Goal: Task Accomplishment & Management: Use online tool/utility

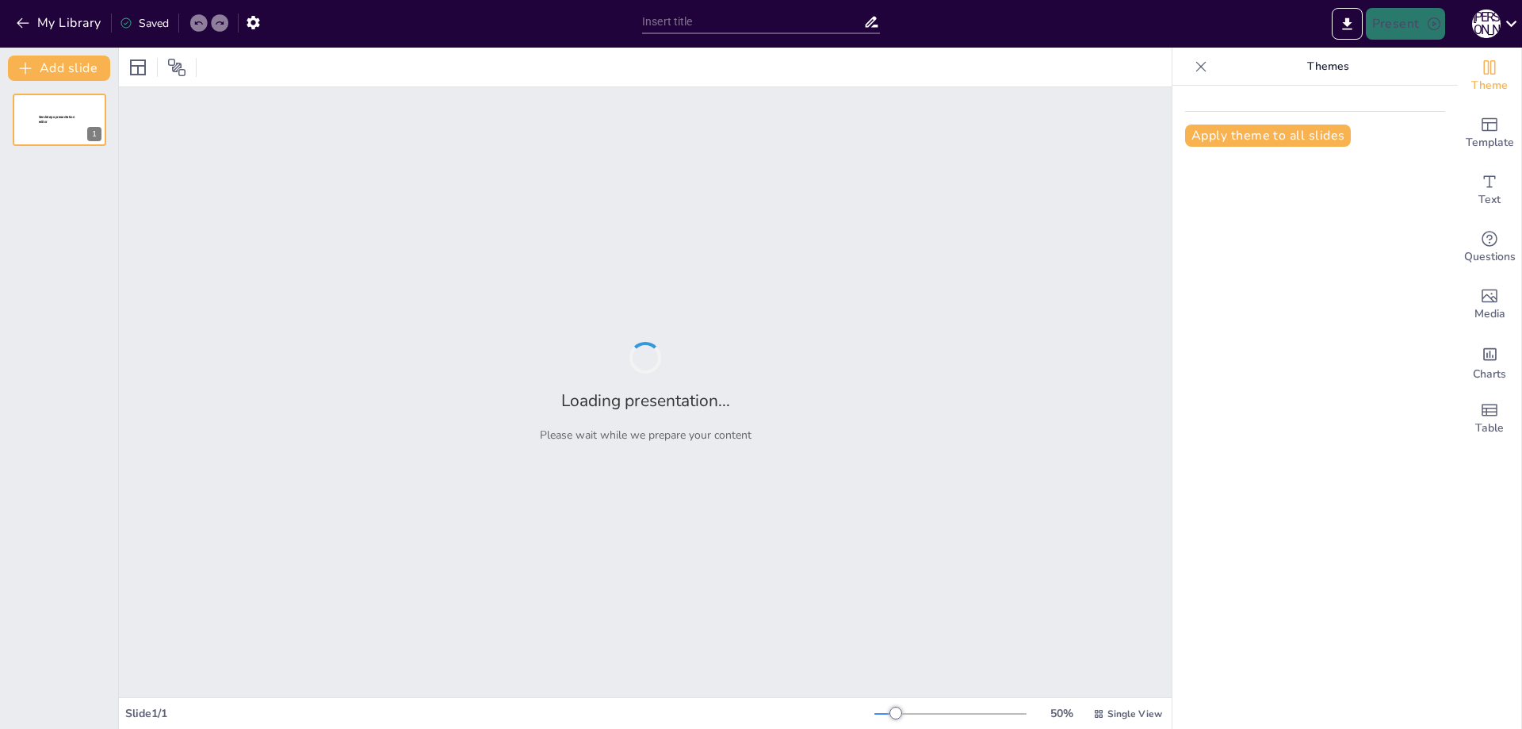
type input "Imported СУБД MySQL_23.ppt"
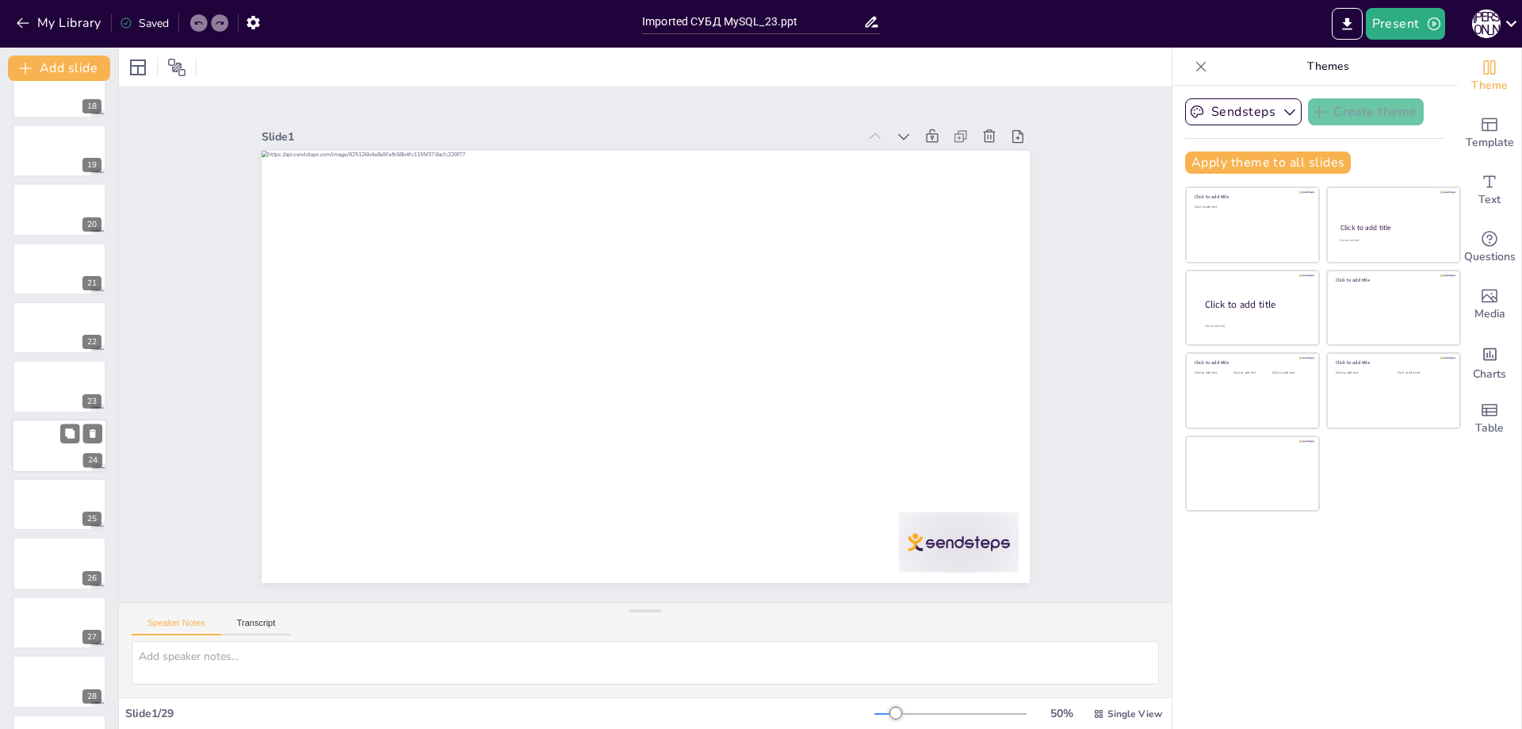
scroll to position [1082, 0]
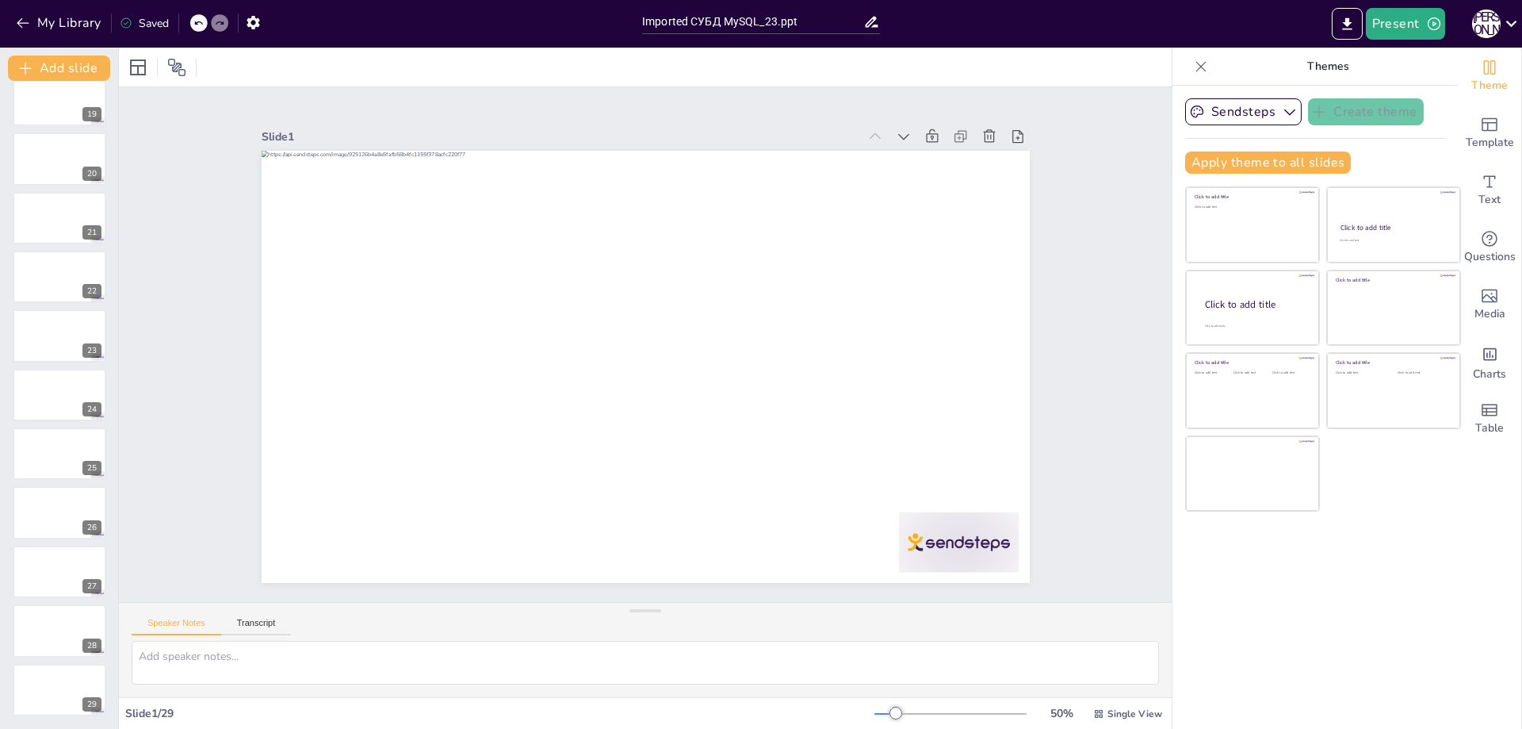
click at [1335, 599] on div "Sendsteps Create theme Apply theme to all slides Click to add title Click to ad…" at bounding box center [1315, 407] width 285 height 643
click at [896, 135] on icon at bounding box center [904, 136] width 16 height 16
click at [1282, 110] on icon "button" at bounding box center [1290, 112] width 16 height 16
click at [1245, 170] on span "Sendsteps" at bounding box center [1255, 166] width 71 height 15
click at [1431, 21] on icon "button" at bounding box center [1435, 24] width 16 height 16
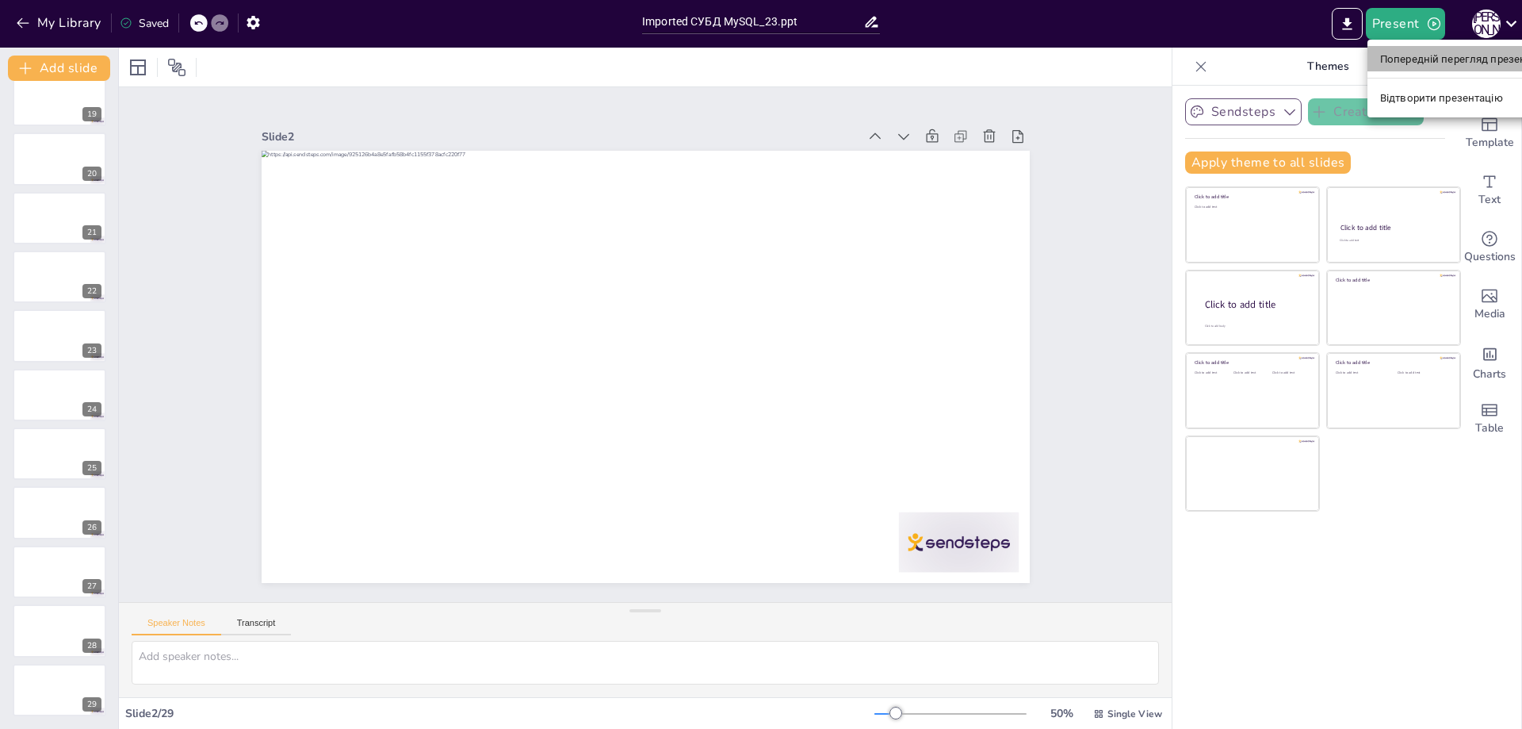
click at [1441, 59] on font "Попередній перегляд презентації" at bounding box center [1465, 59] width 168 height 12
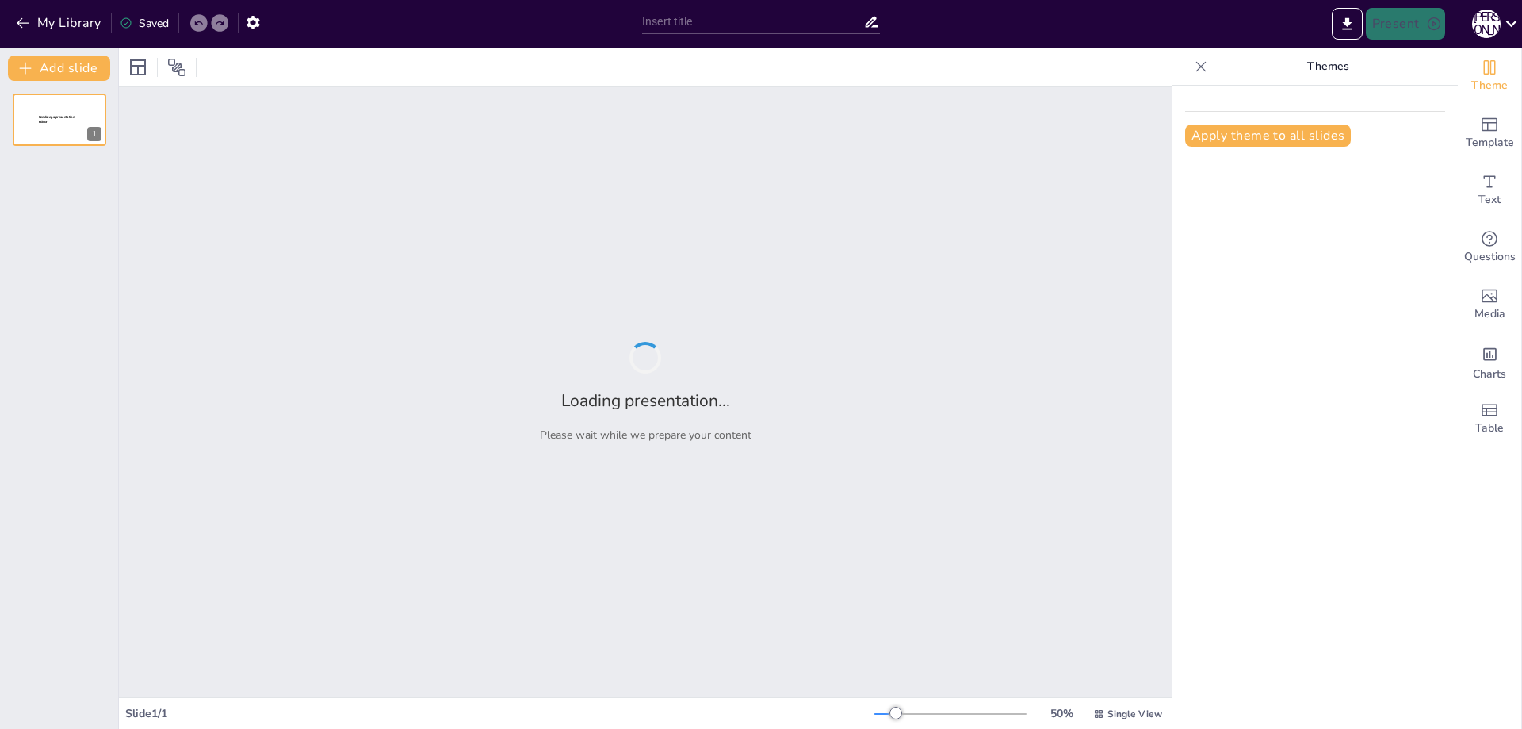
type input "Imported СУБД MySQL_23.ppt"
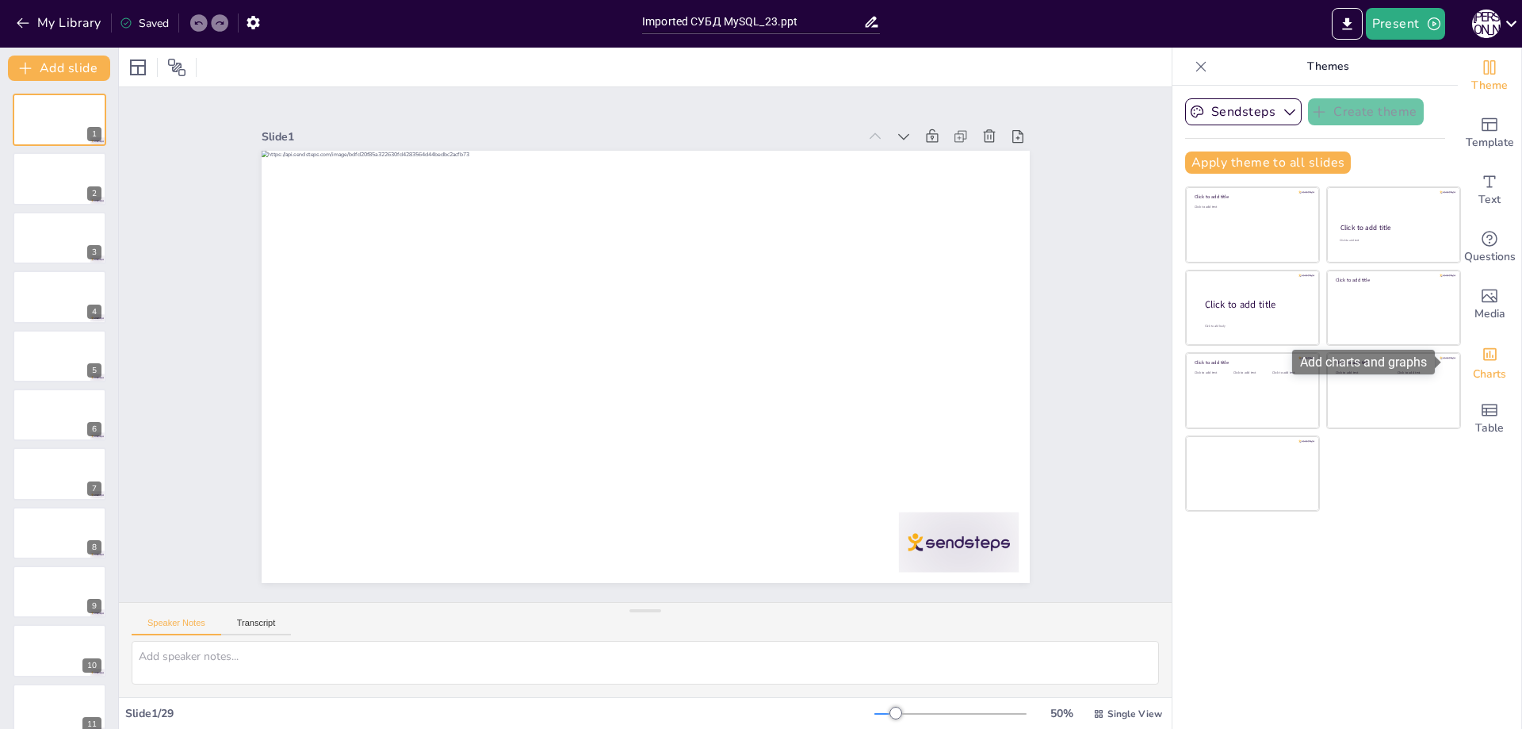
click at [1482, 363] on div "Add charts and graphs" at bounding box center [1490, 352] width 17 height 25
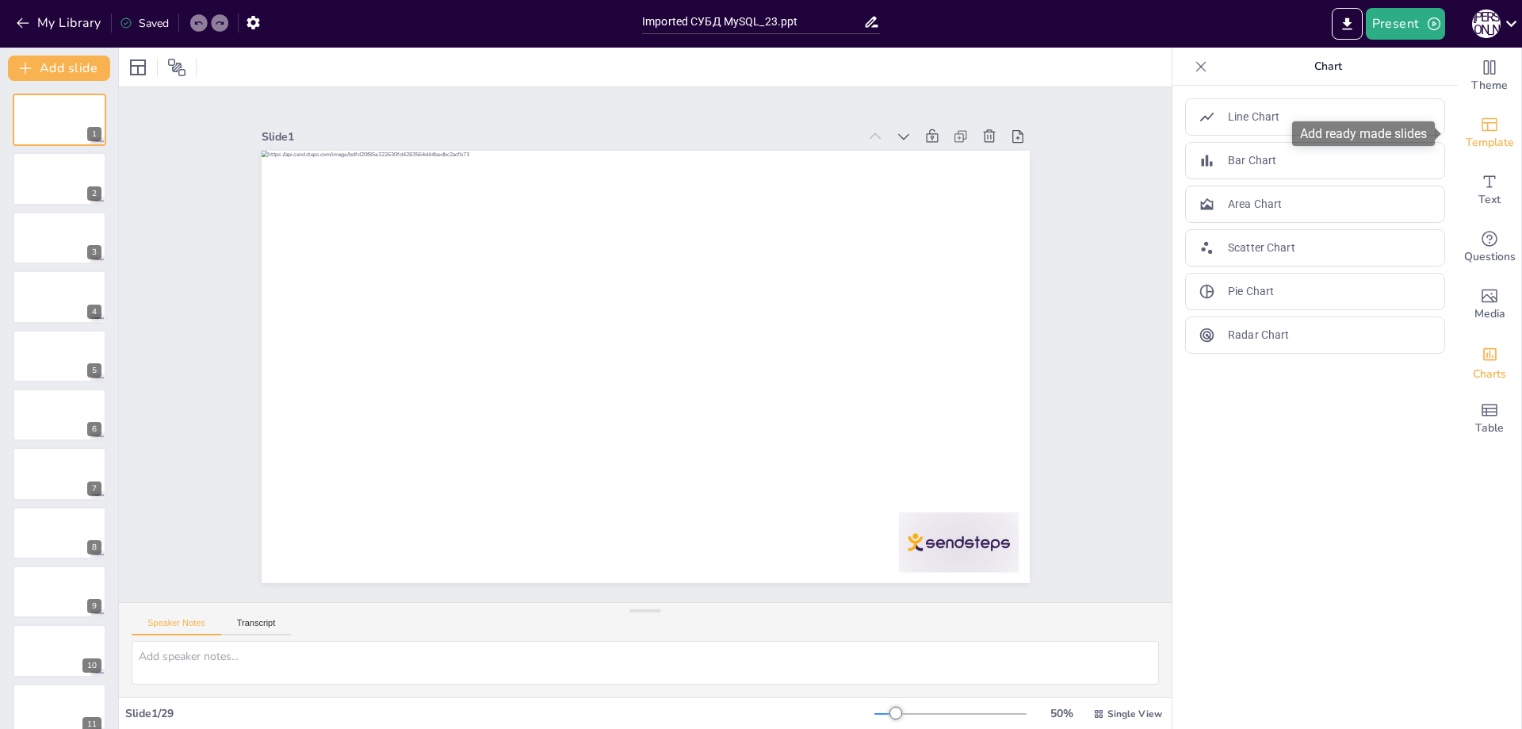
click at [1482, 134] on span "Template" at bounding box center [1490, 142] width 48 height 17
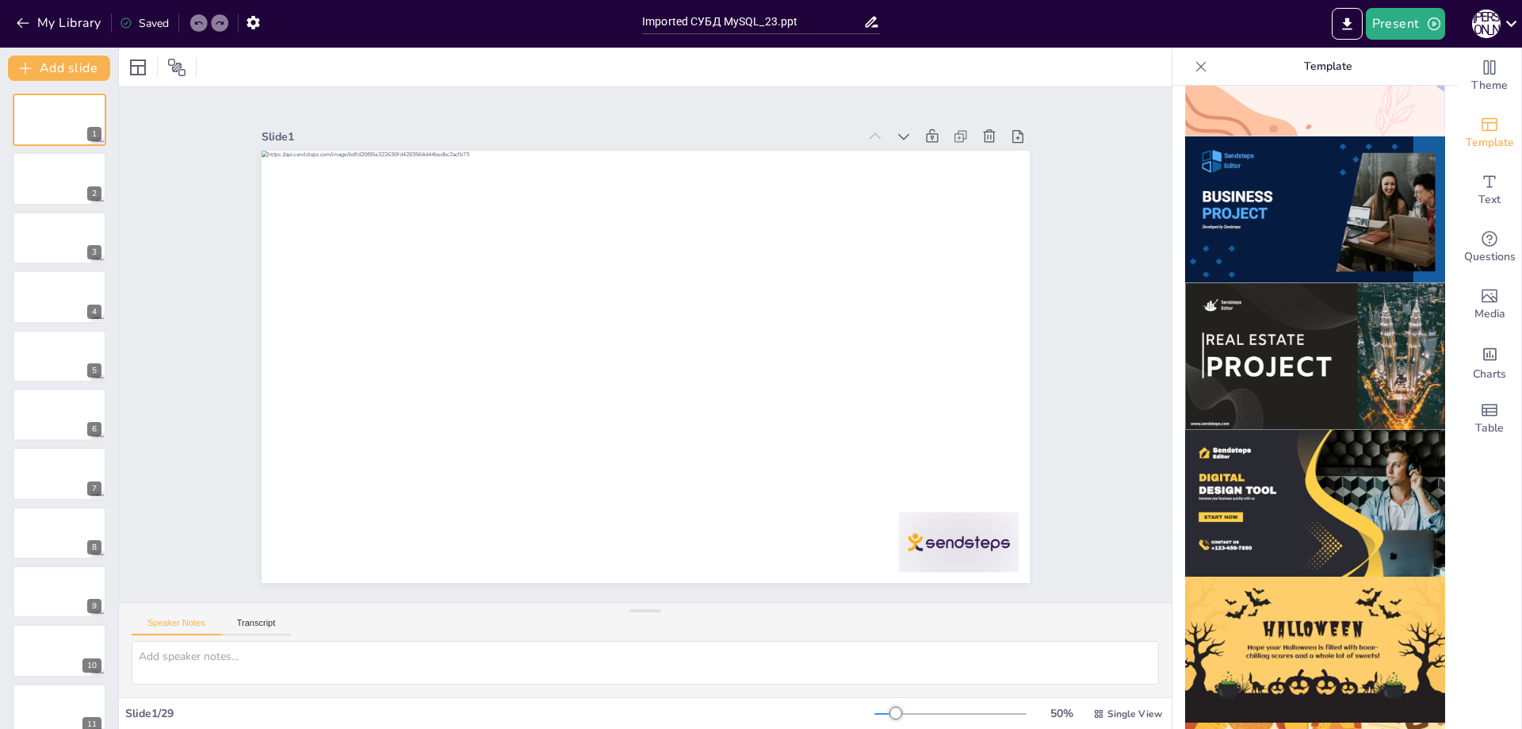
scroll to position [1371, 0]
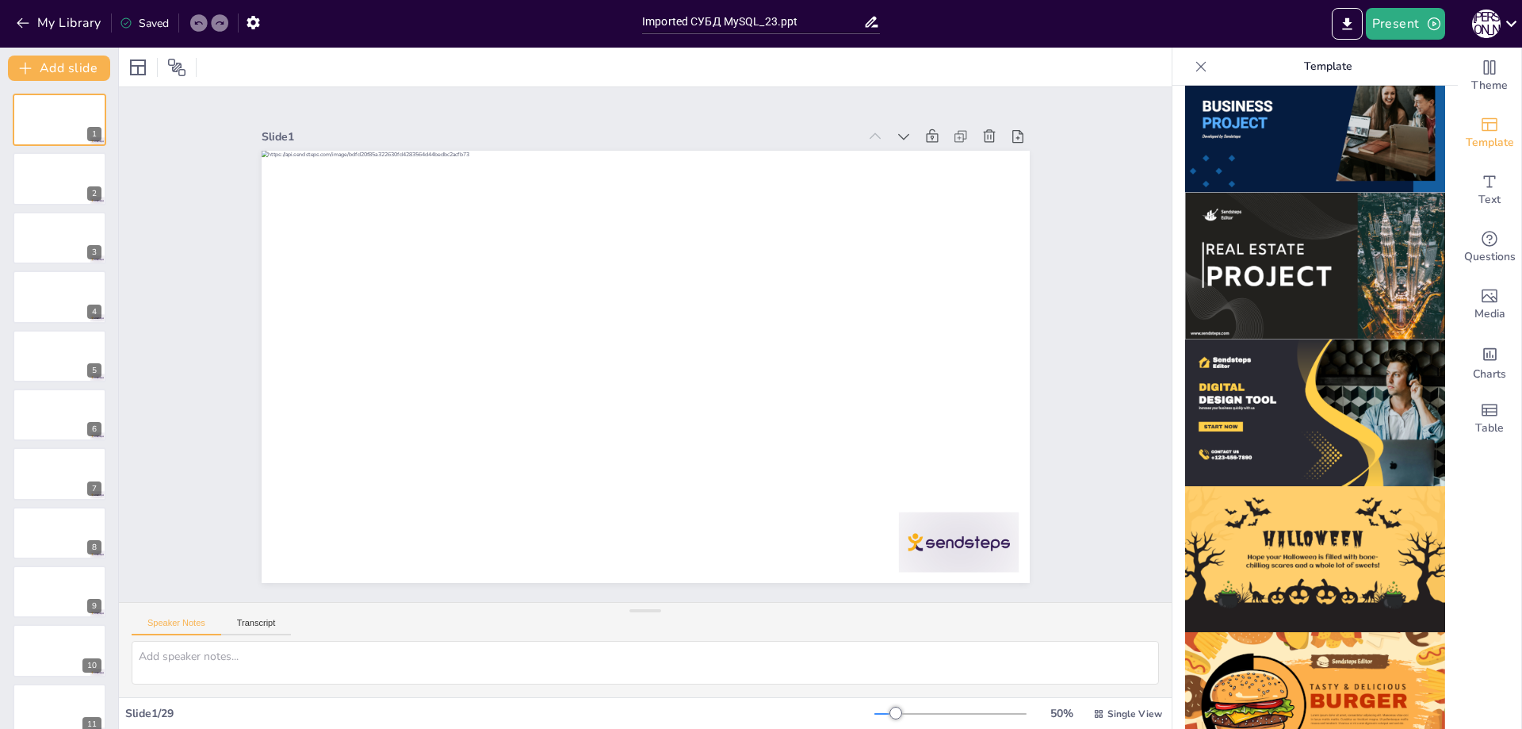
click at [1477, 561] on div "Theme Template Text Questions Media Charts Table" at bounding box center [1490, 388] width 64 height 681
click at [255, 20] on icon "button" at bounding box center [253, 22] width 13 height 13
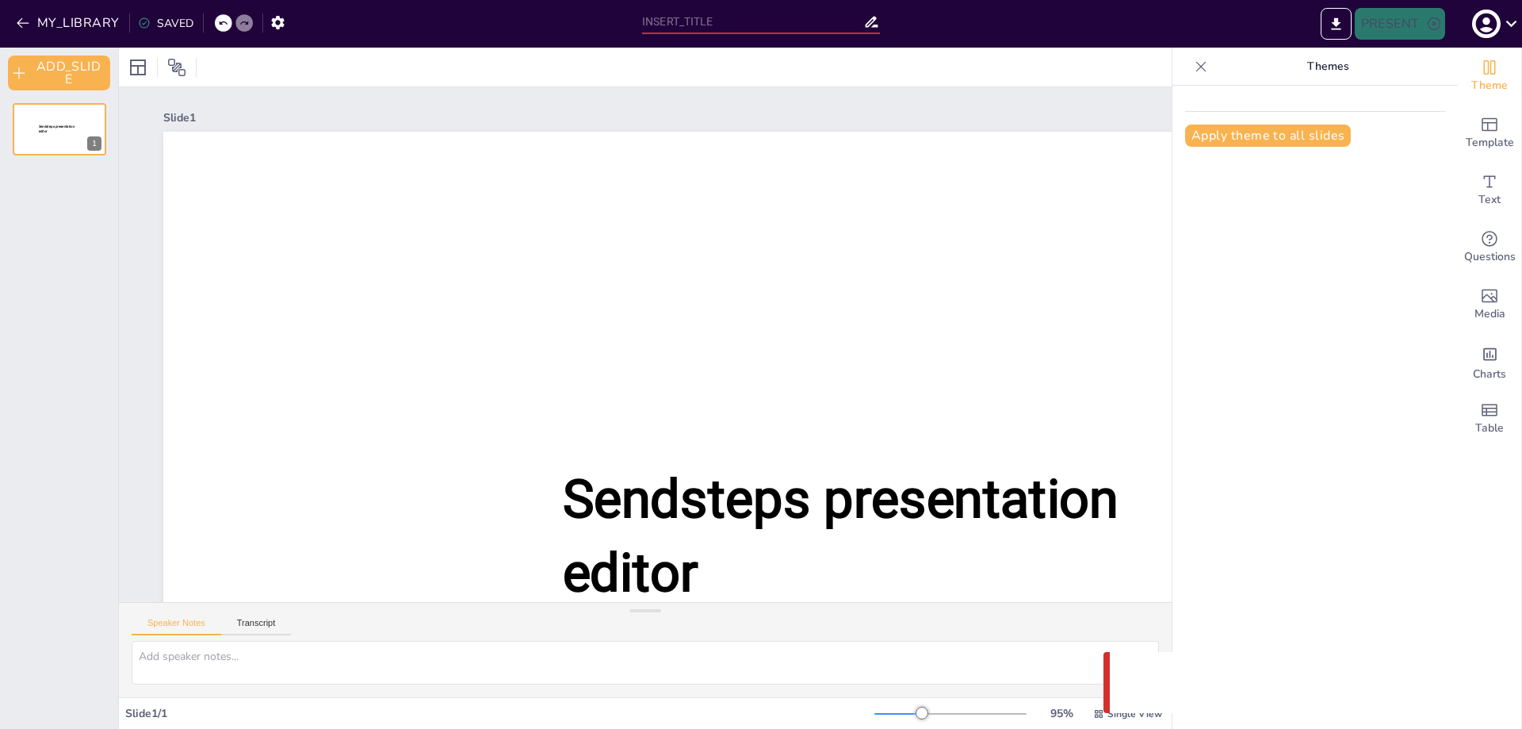
type input "Imported СУБД MySQL_23.ppt"
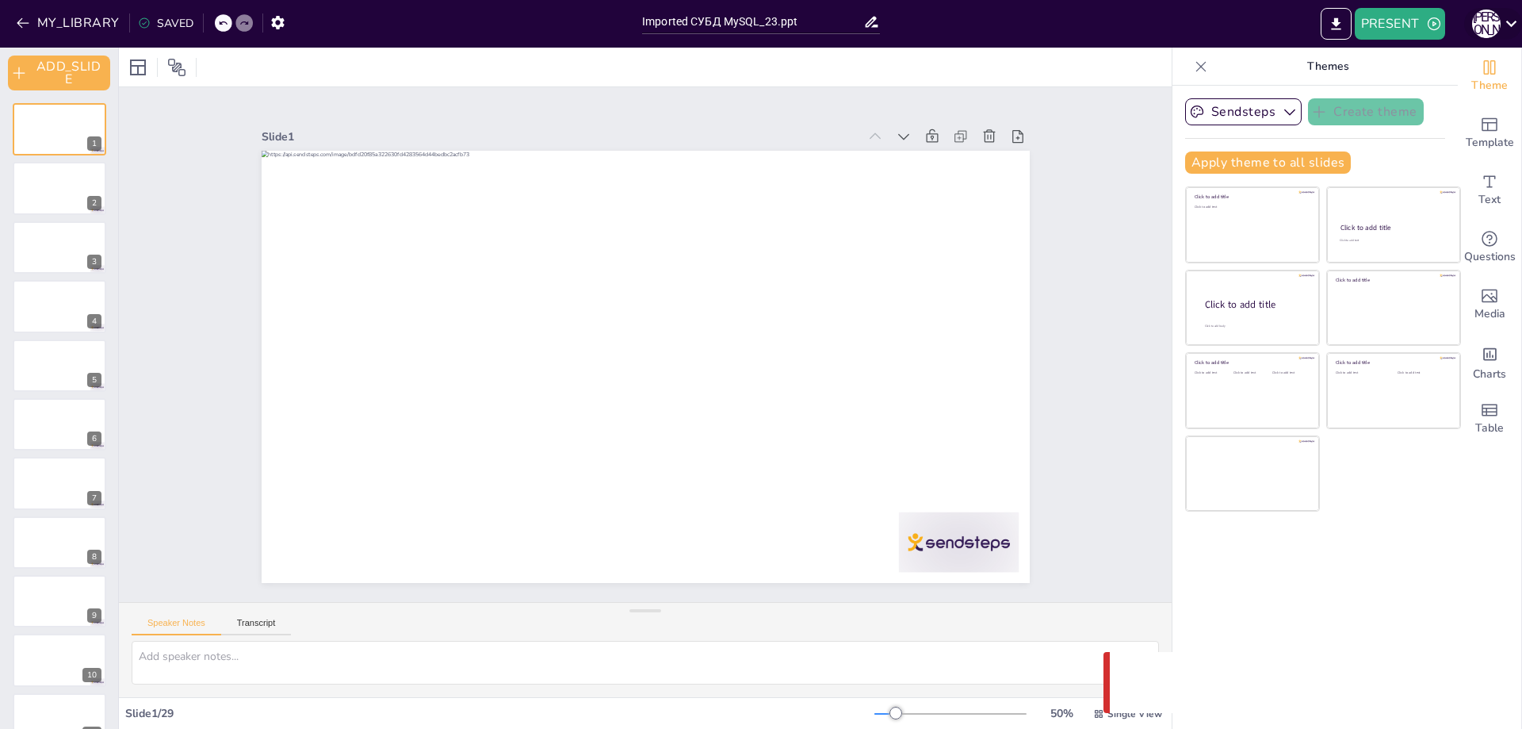
click at [1512, 17] on icon at bounding box center [1511, 23] width 21 height 21
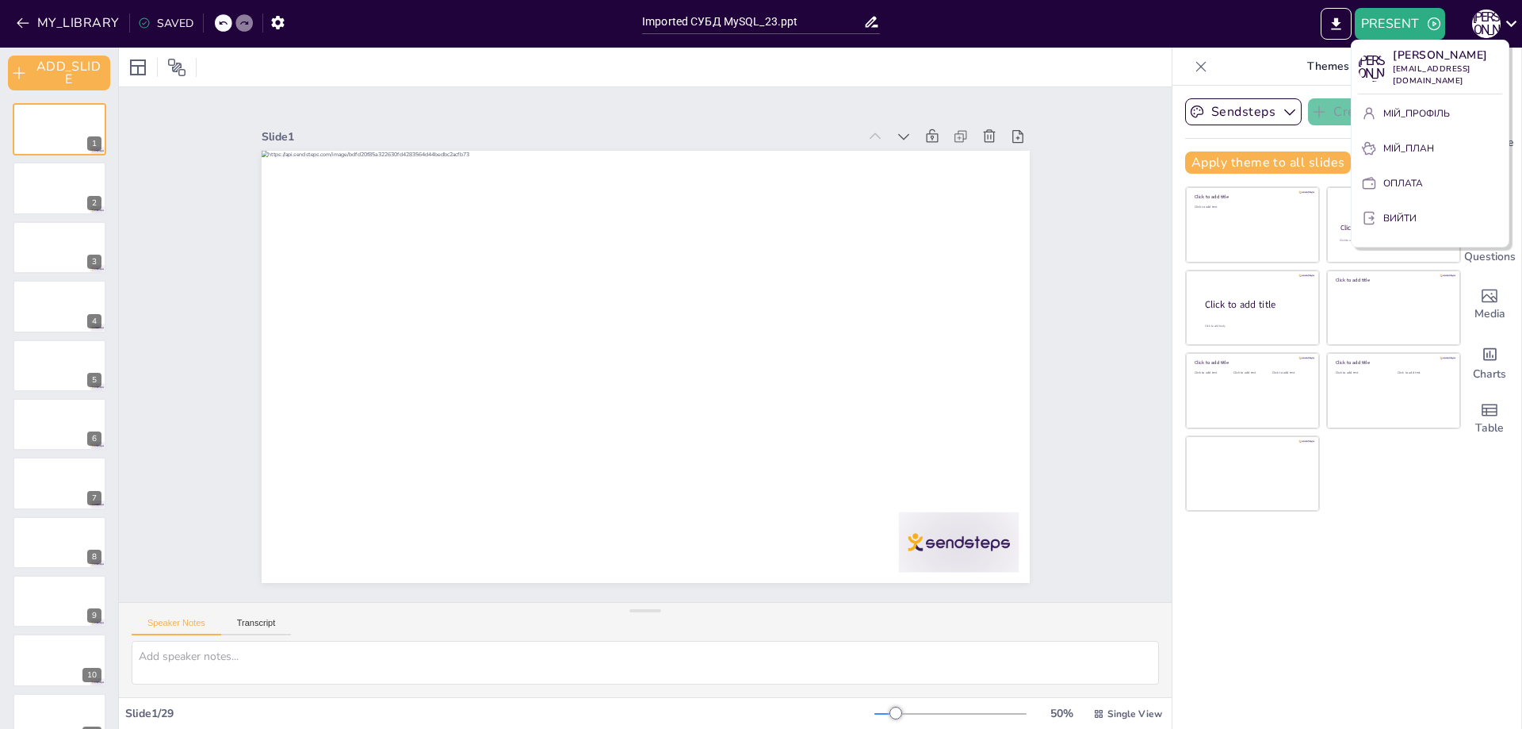
click at [1434, 580] on div at bounding box center [761, 364] width 1522 height 729
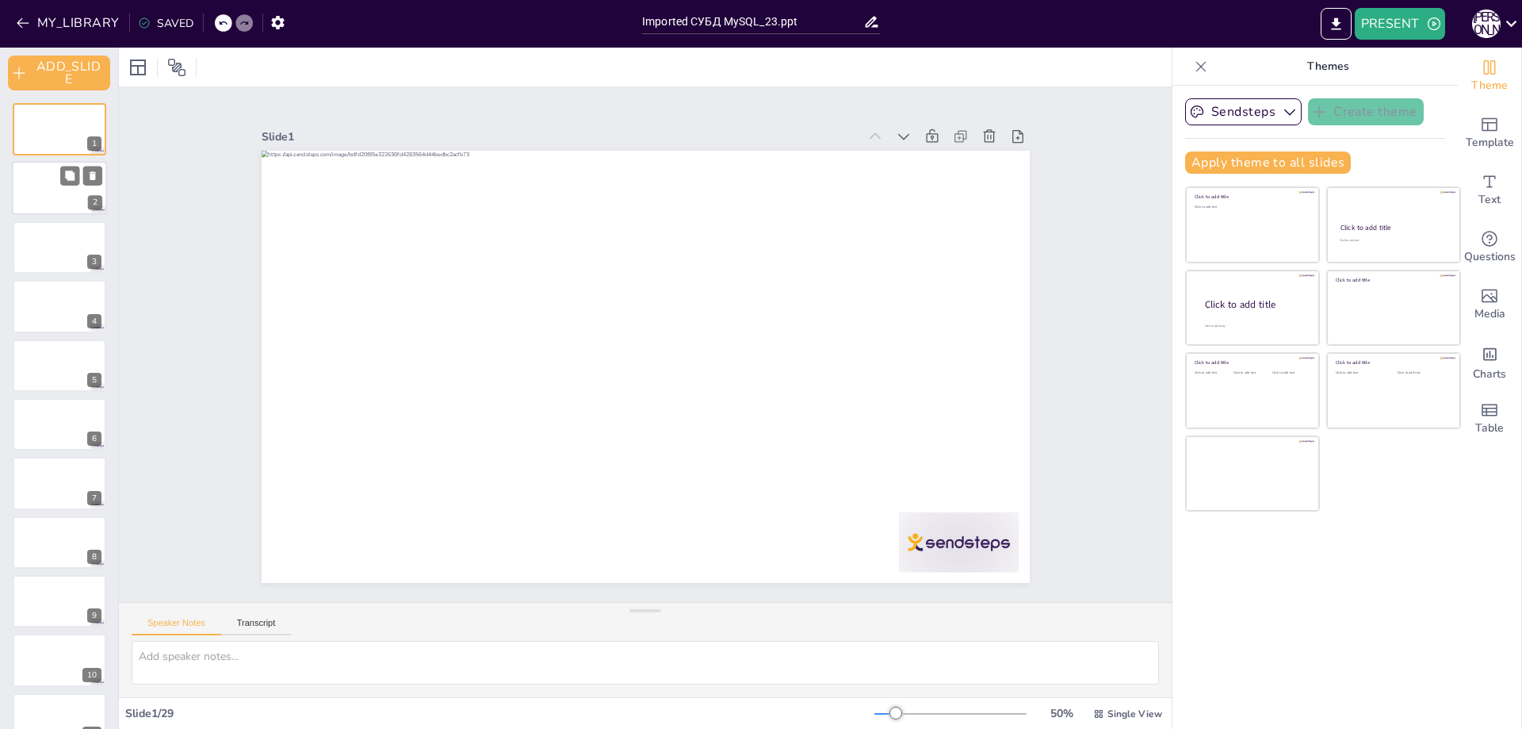
click at [48, 201] on div at bounding box center [59, 189] width 95 height 54
click at [34, 135] on div at bounding box center [59, 129] width 95 height 54
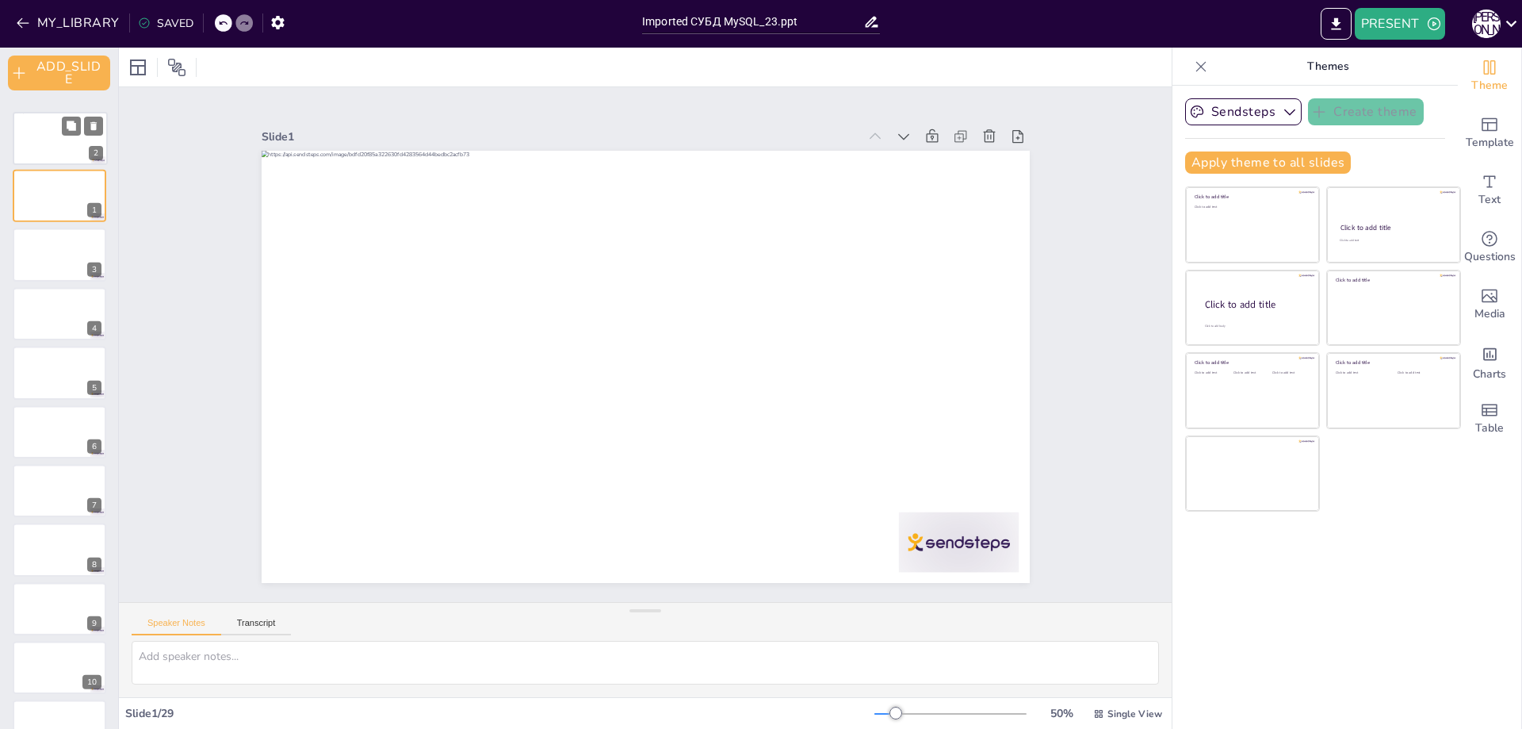
drag, startPoint x: 42, startPoint y: 180, endPoint x: 39, endPoint y: 132, distance: 47.7
click at [39, 132] on div at bounding box center [60, 138] width 94 height 52
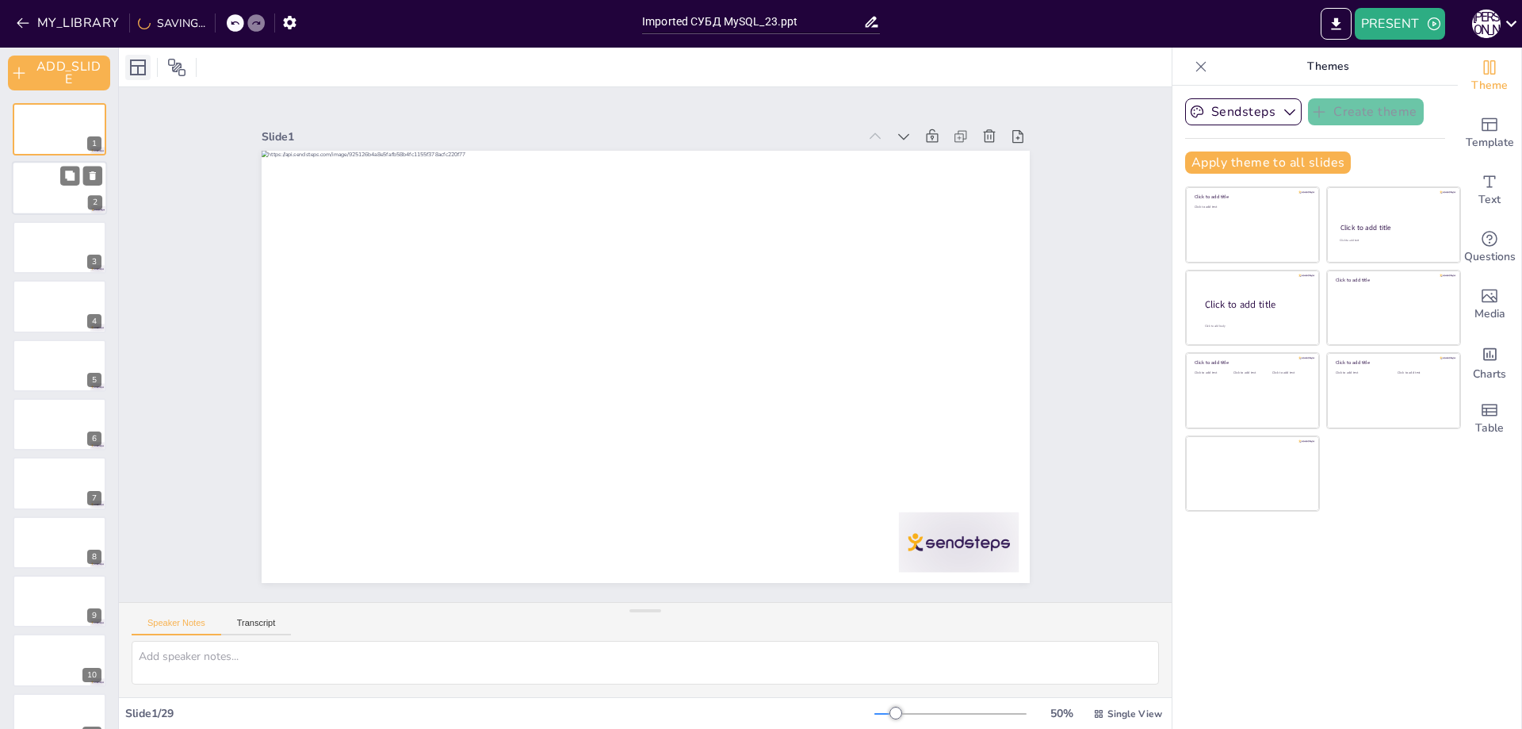
click at [145, 69] on icon at bounding box center [138, 67] width 16 height 16
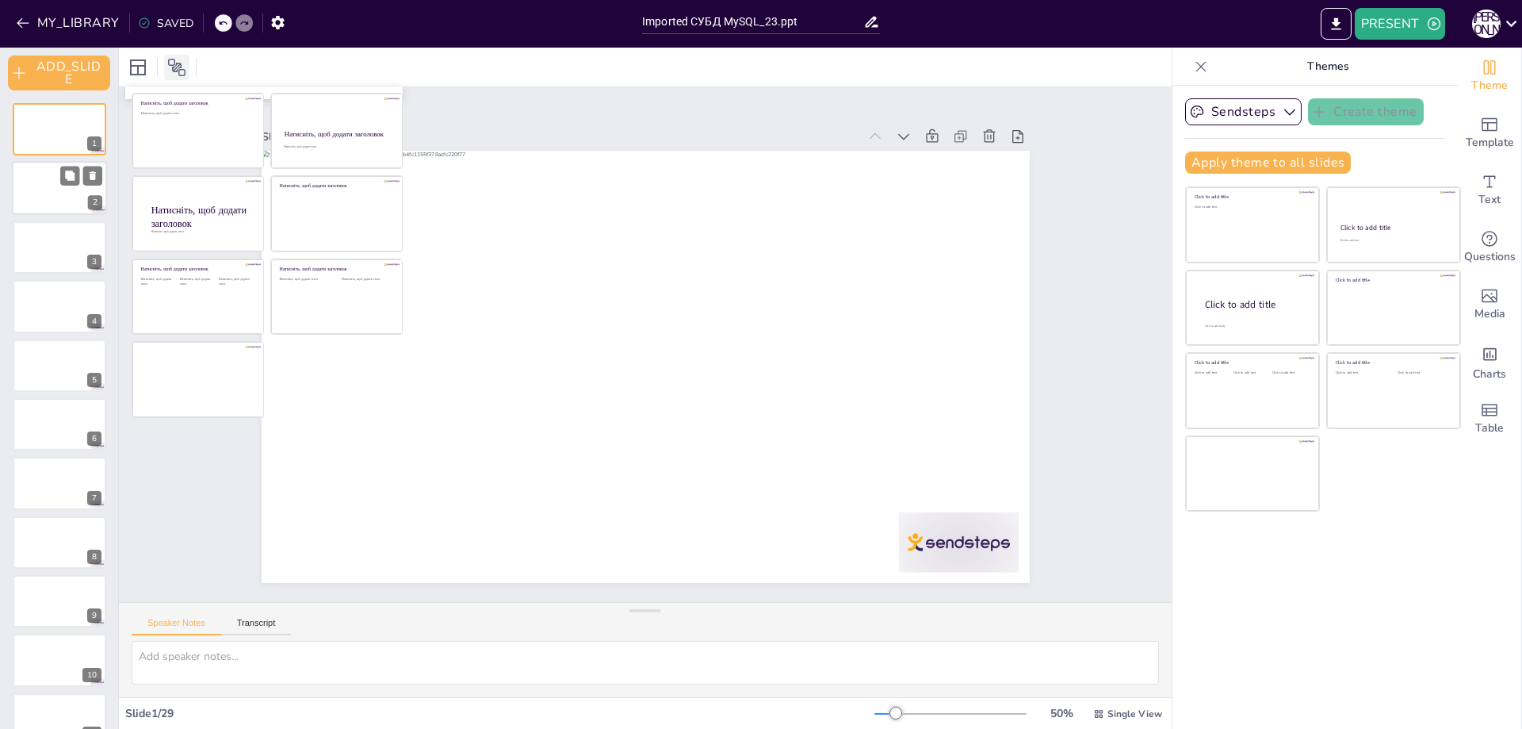
click at [165, 68] on div at bounding box center [176, 67] width 25 height 25
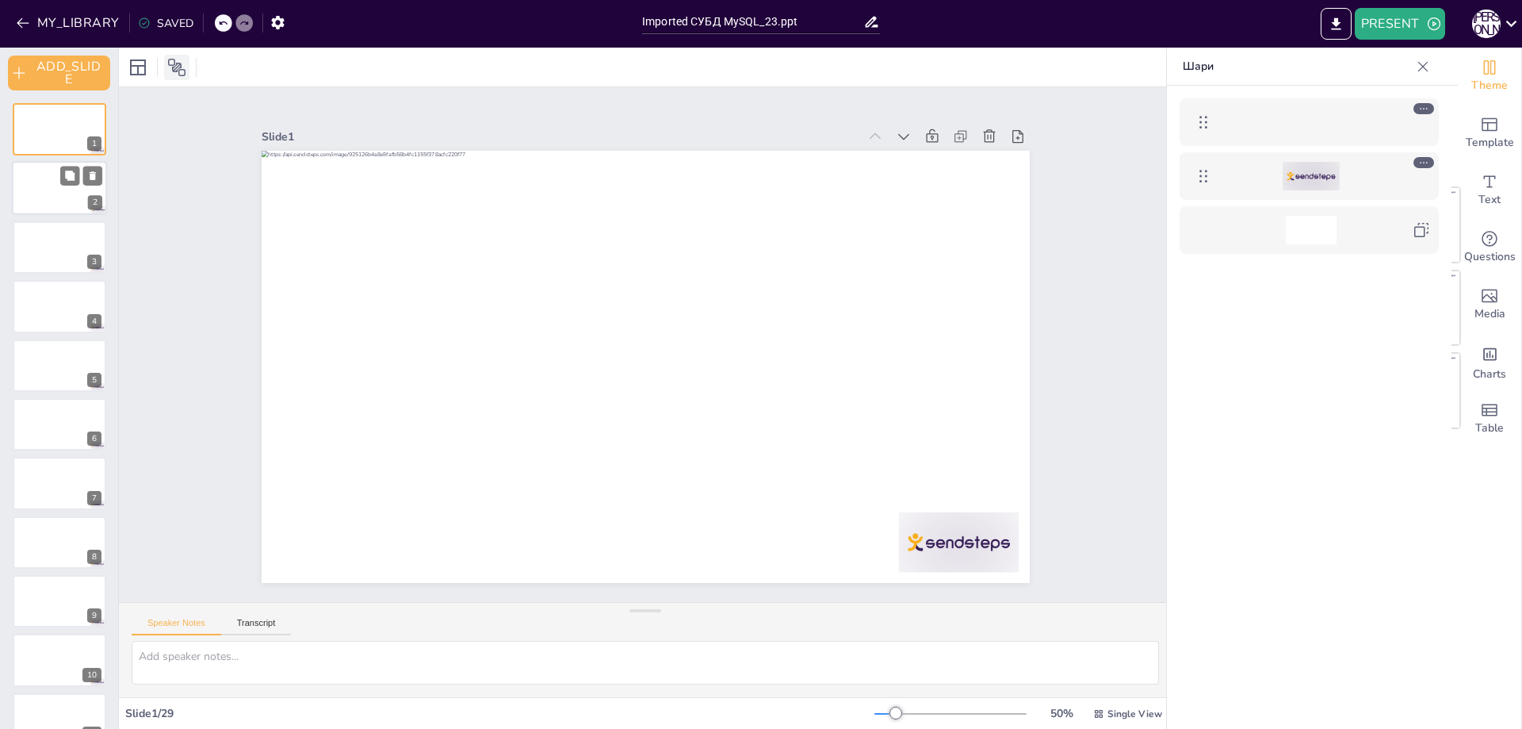
click at [180, 67] on icon at bounding box center [176, 67] width 17 height 17
click at [1316, 174] on div at bounding box center [1311, 176] width 57 height 29
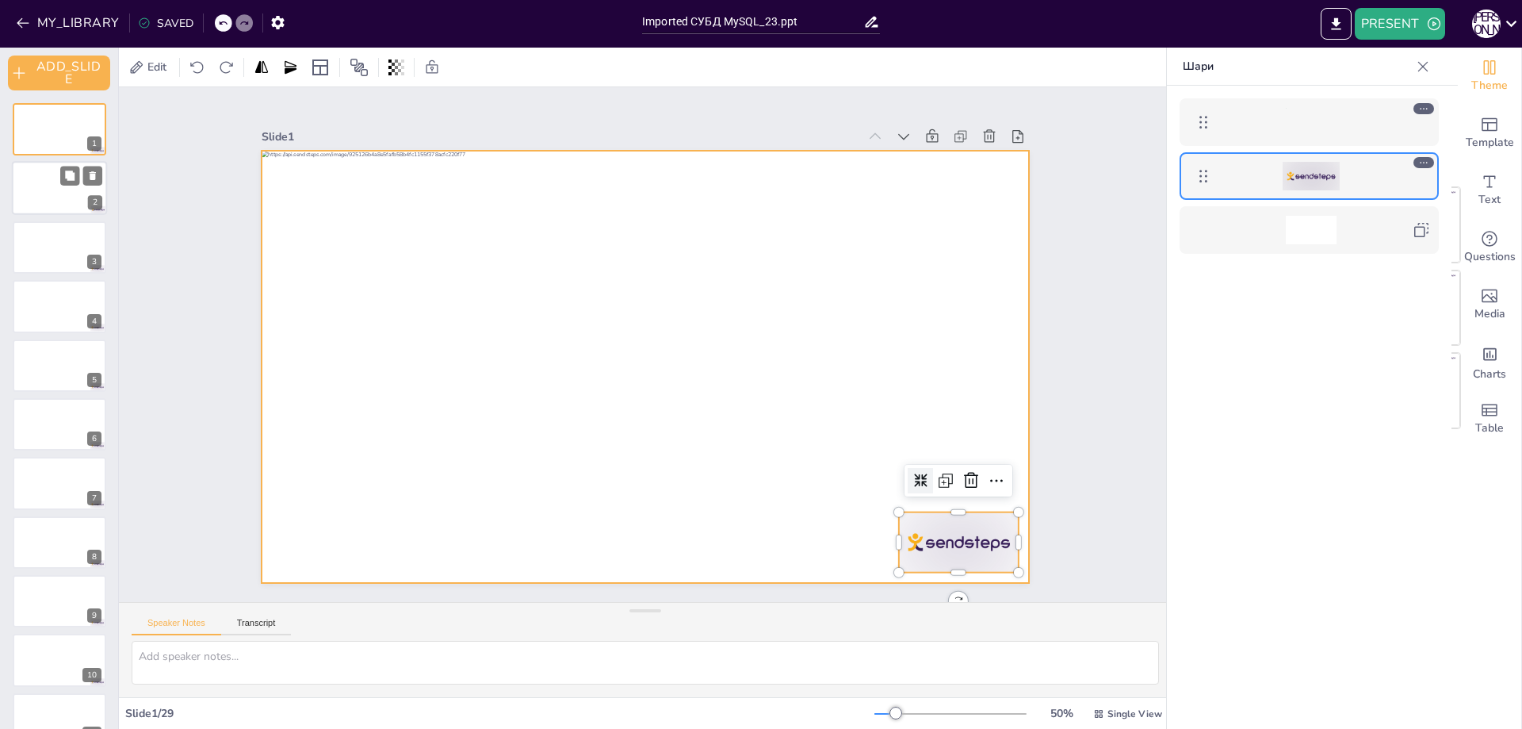
click at [1335, 131] on div at bounding box center [1311, 122] width 51 height 29
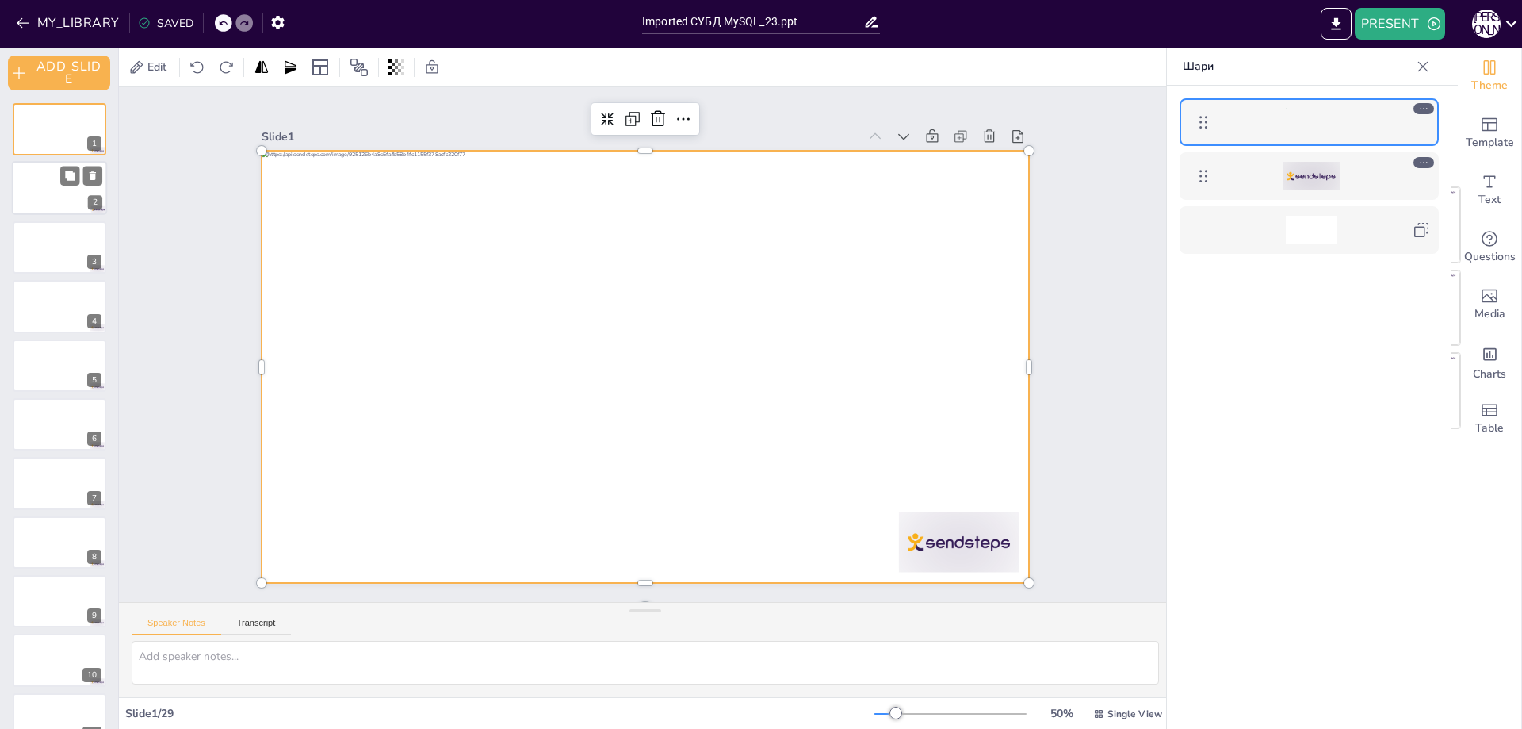
click at [1423, 233] on icon at bounding box center [1421, 229] width 19 height 19
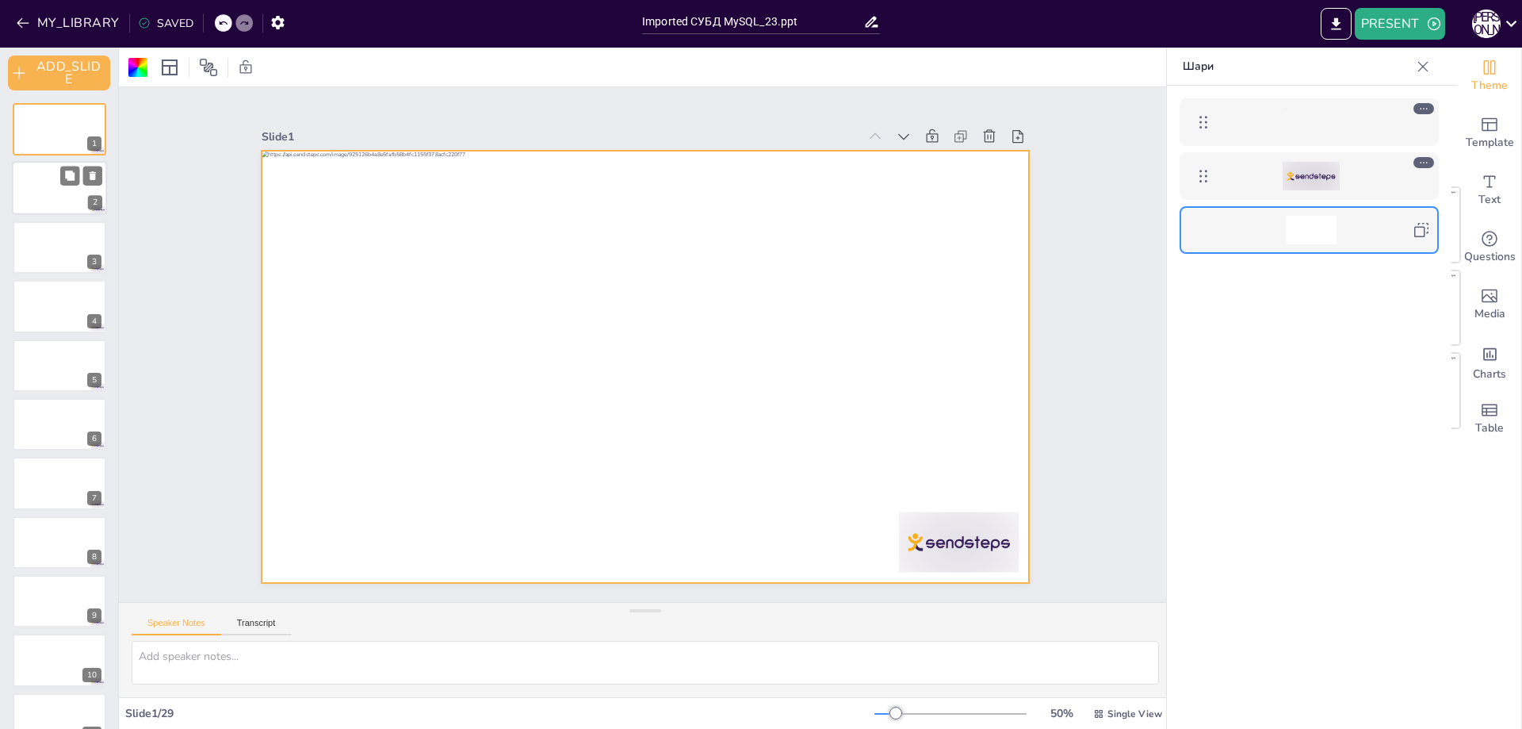
click at [1422, 72] on icon at bounding box center [1423, 67] width 16 height 16
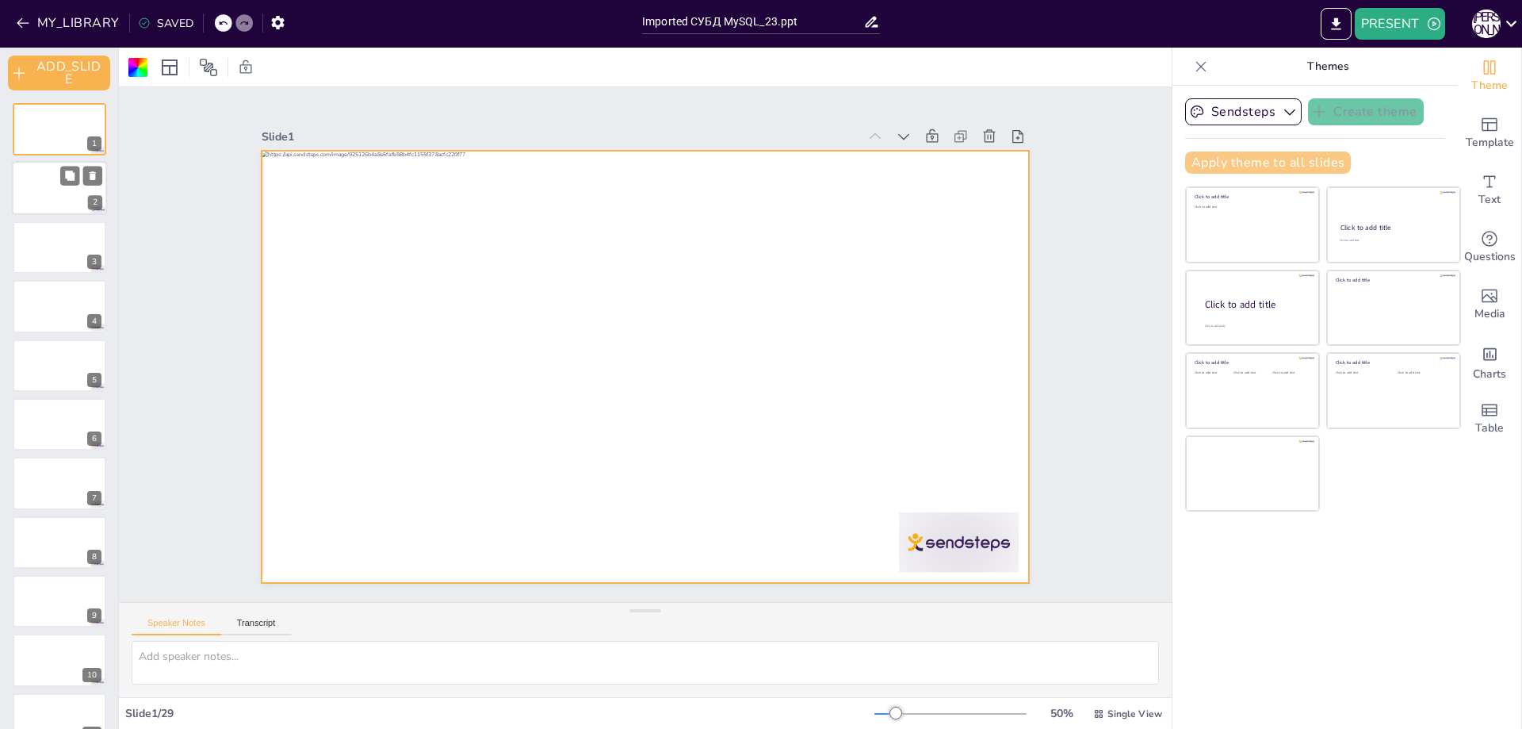
click at [1240, 167] on button "Apply theme to all slides" at bounding box center [1268, 162] width 166 height 22
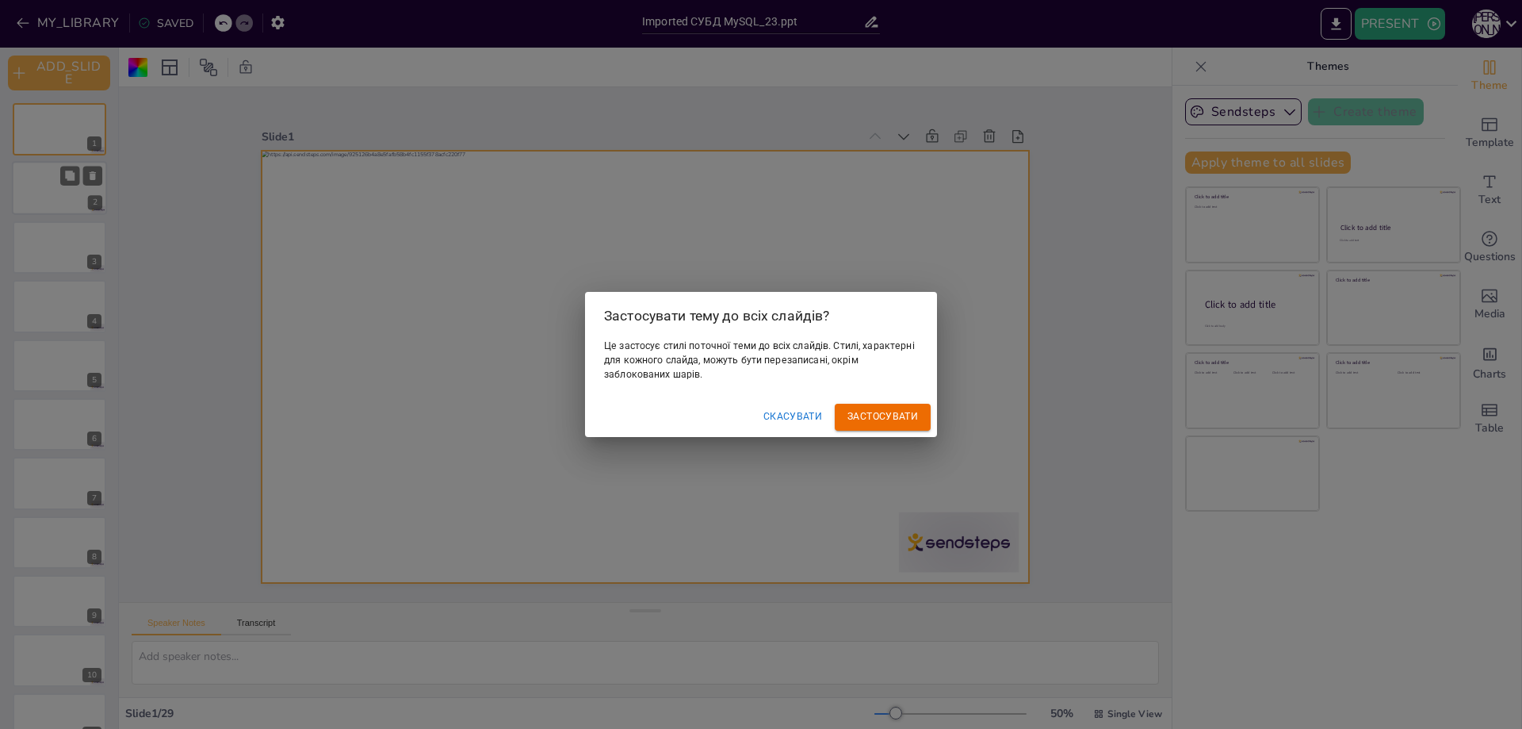
click at [902, 415] on font "Застосувати" at bounding box center [883, 416] width 71 height 11
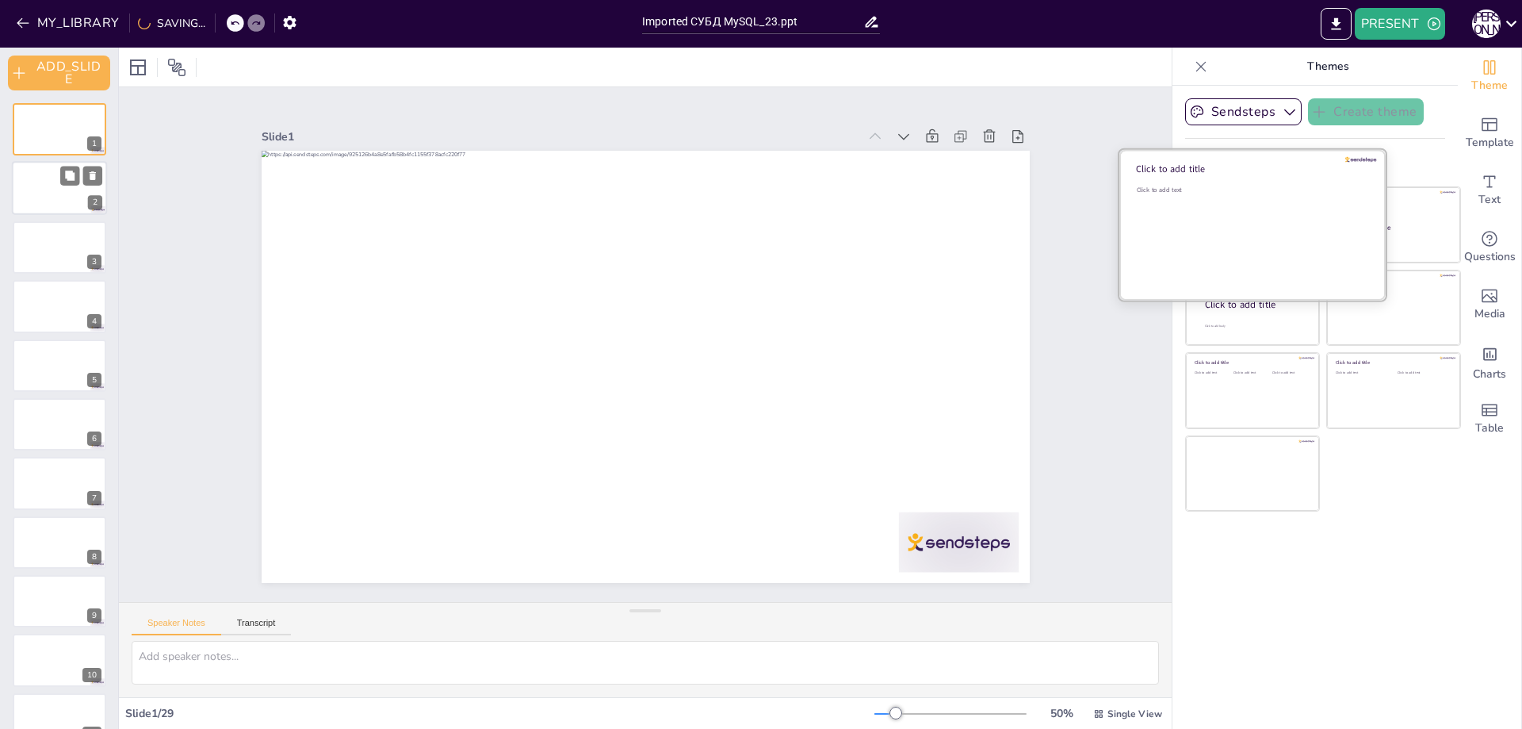
click at [1243, 213] on div "Click to add text" at bounding box center [1250, 235] width 227 height 98
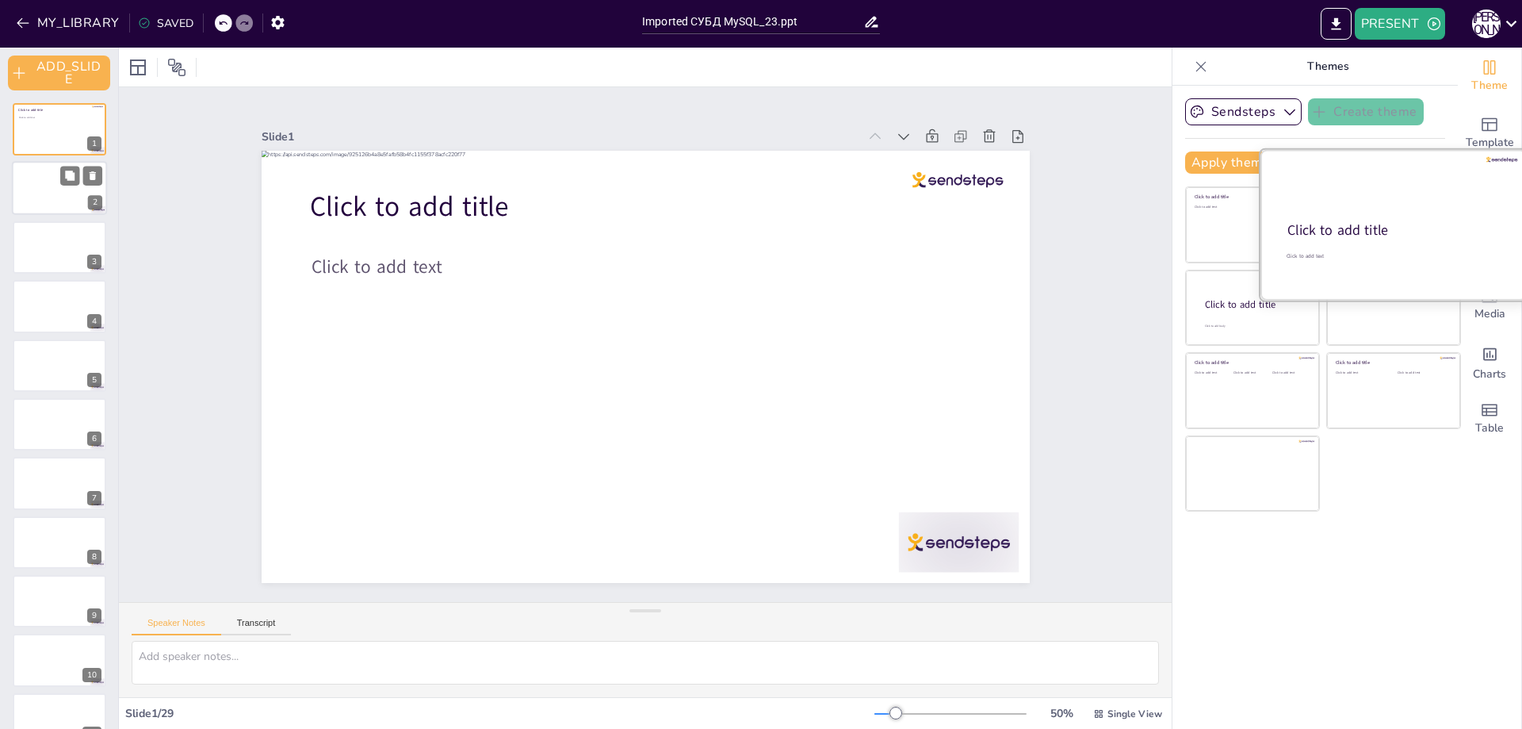
click at [1400, 244] on div at bounding box center [1394, 225] width 266 height 150
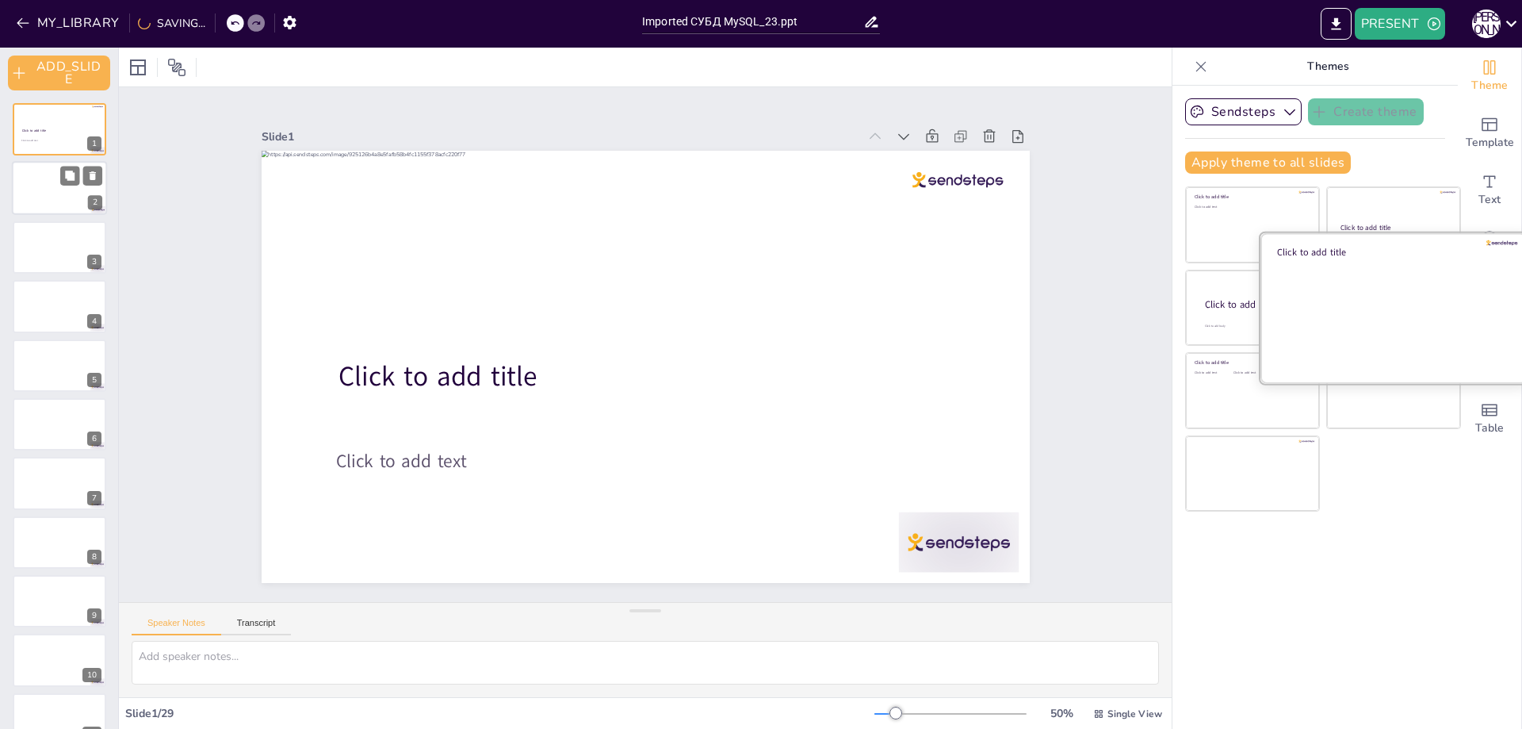
click at [1368, 329] on div at bounding box center [1394, 307] width 266 height 150
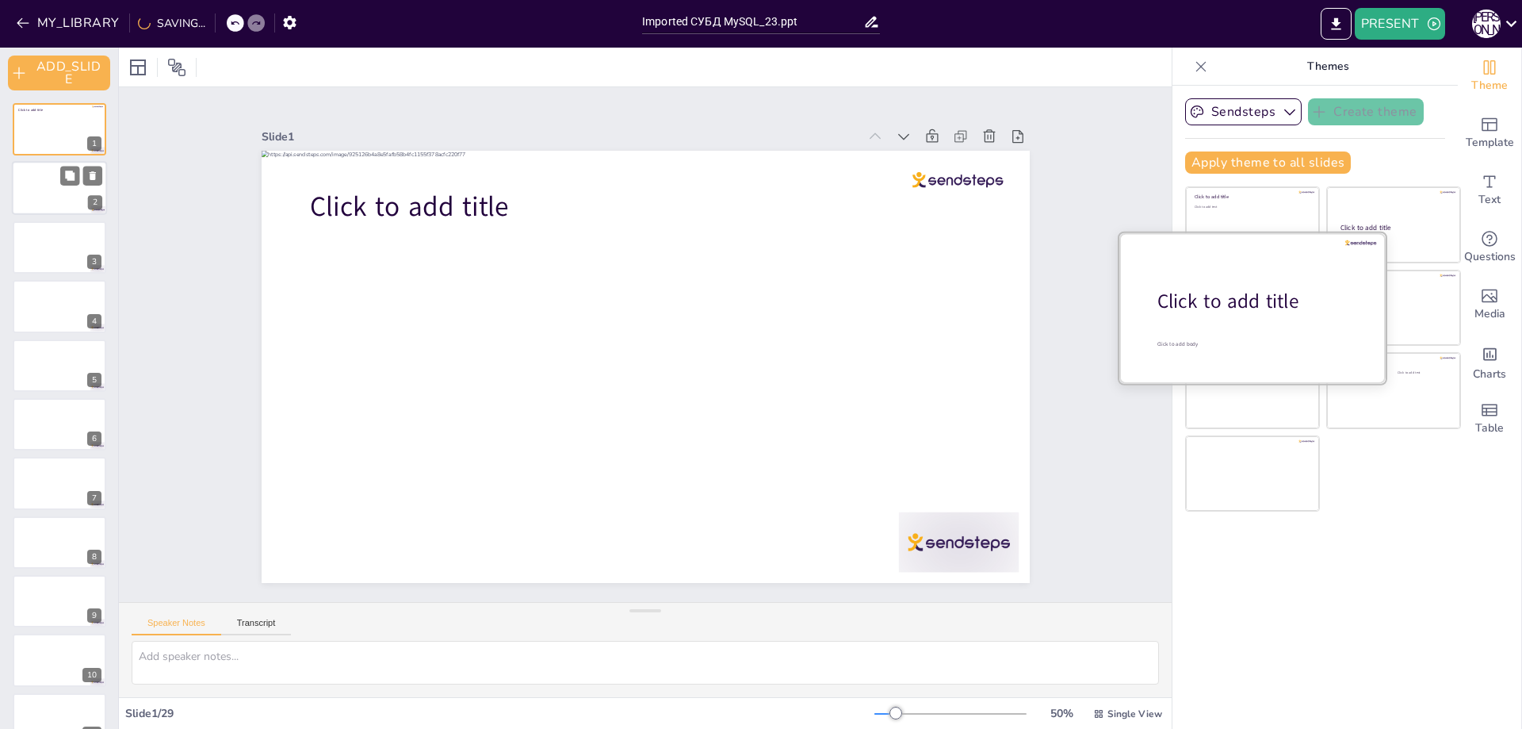
click at [1256, 263] on div at bounding box center [1253, 307] width 266 height 150
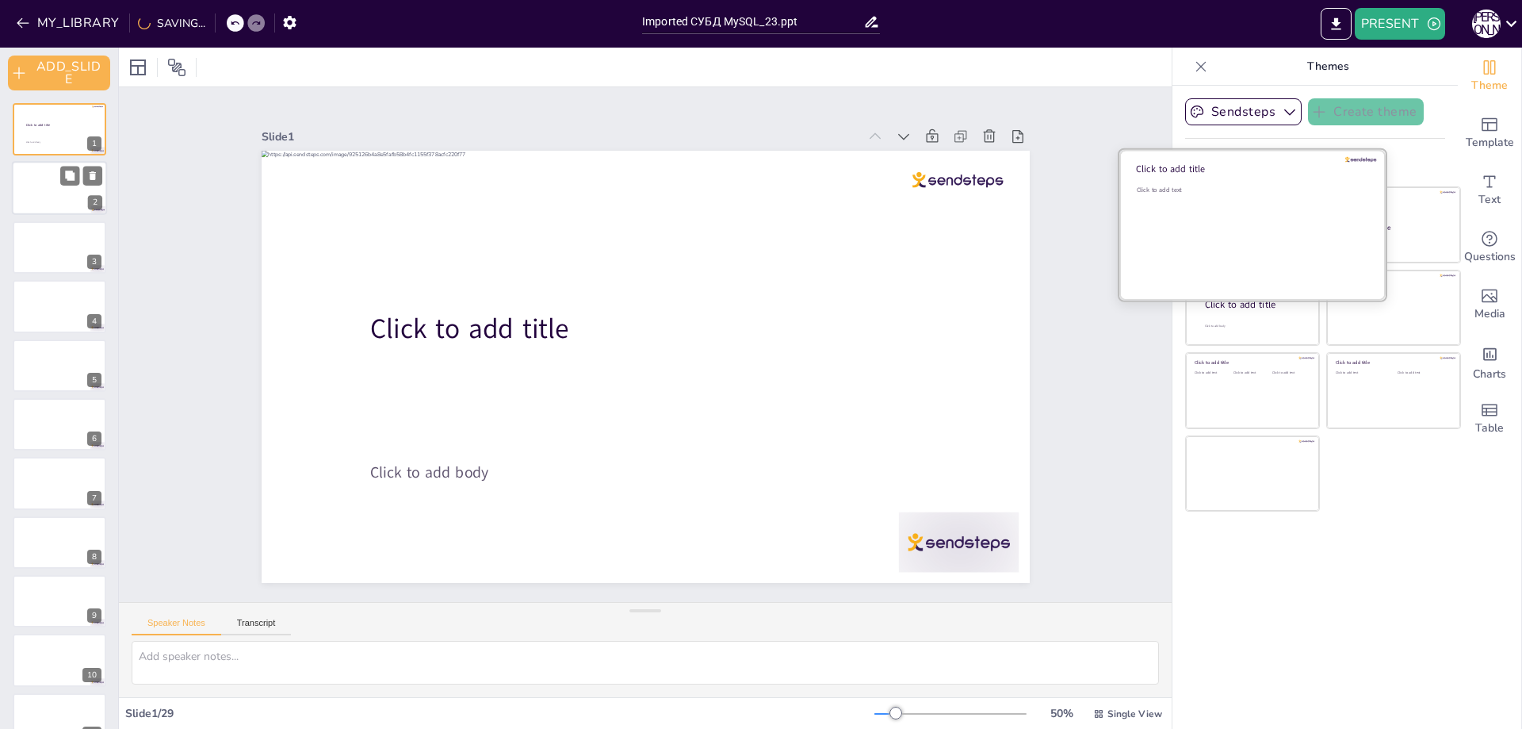
click at [1249, 206] on div "Click to add text" at bounding box center [1250, 235] width 227 height 98
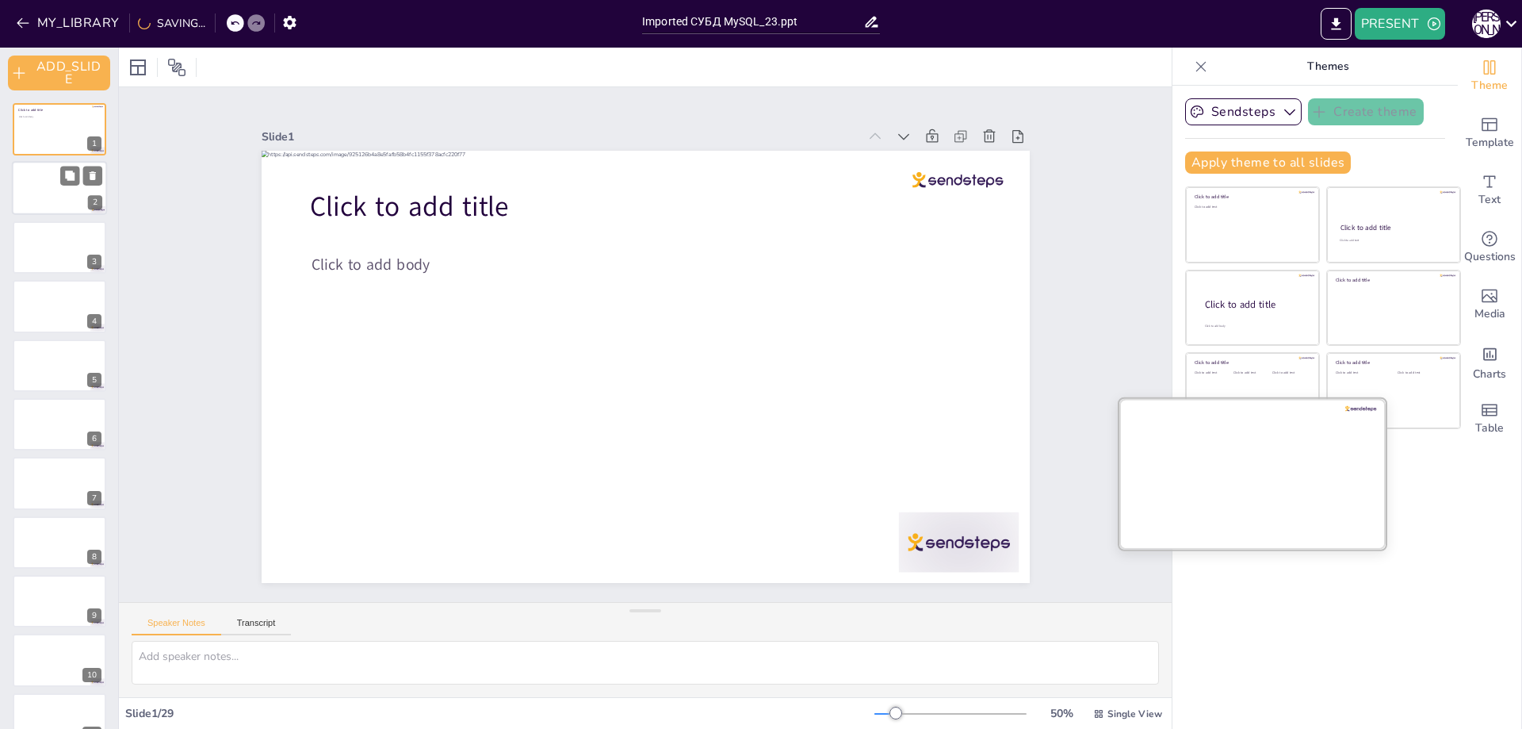
click at [1237, 473] on div at bounding box center [1253, 473] width 266 height 150
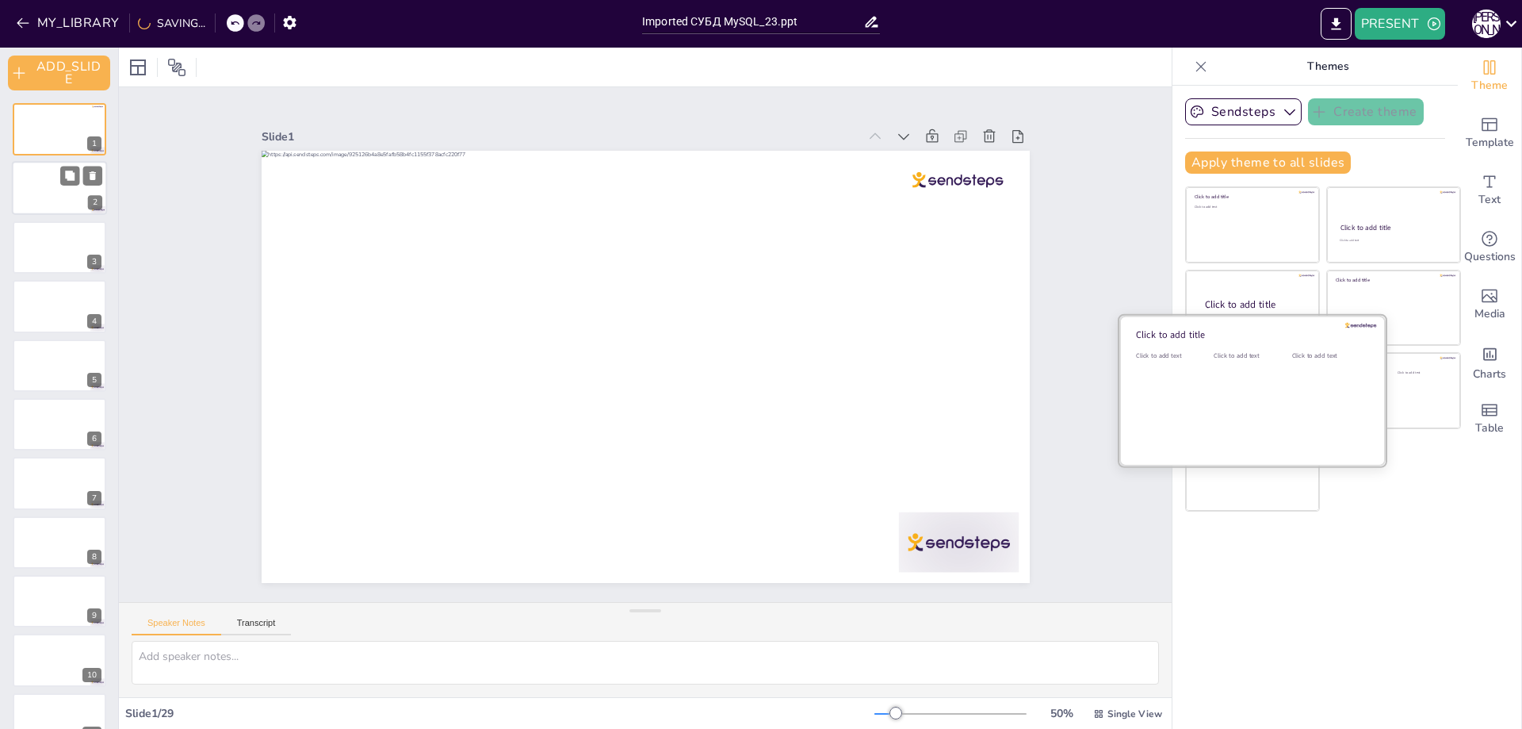
click at [1234, 359] on div "Click to add text" at bounding box center [1249, 355] width 71 height 9
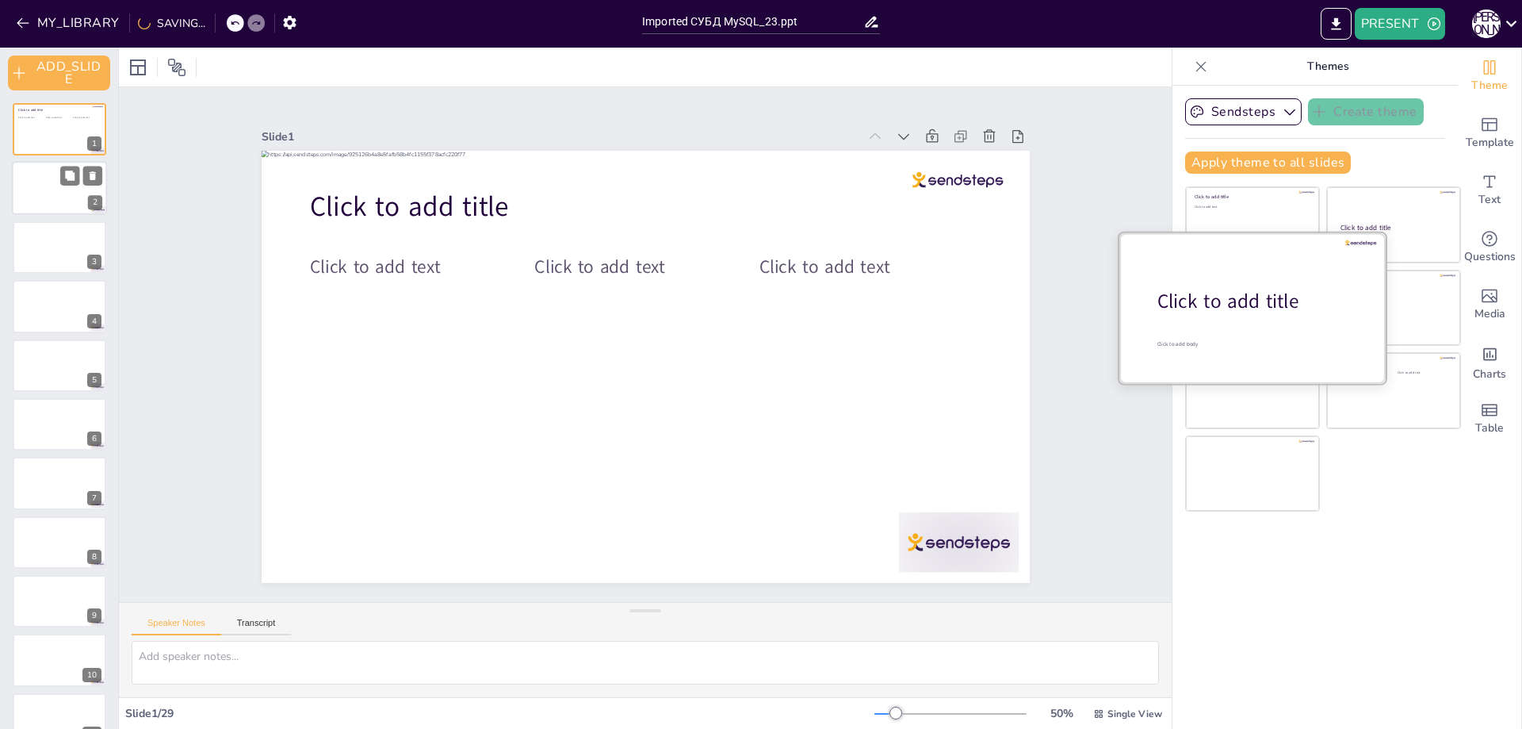
click at [1210, 297] on div "Click to add title" at bounding box center [1259, 301] width 202 height 27
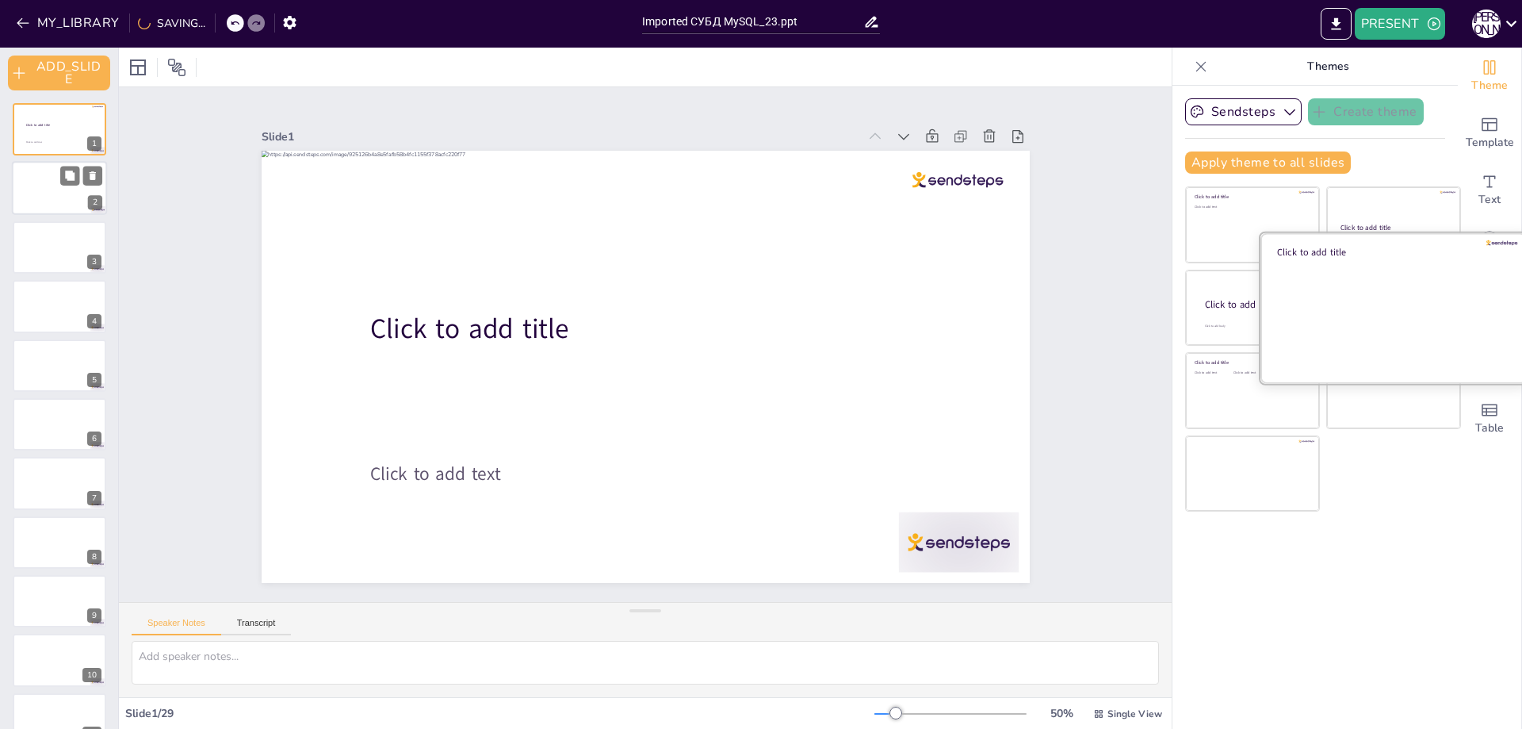
click at [1378, 301] on div at bounding box center [1394, 307] width 266 height 150
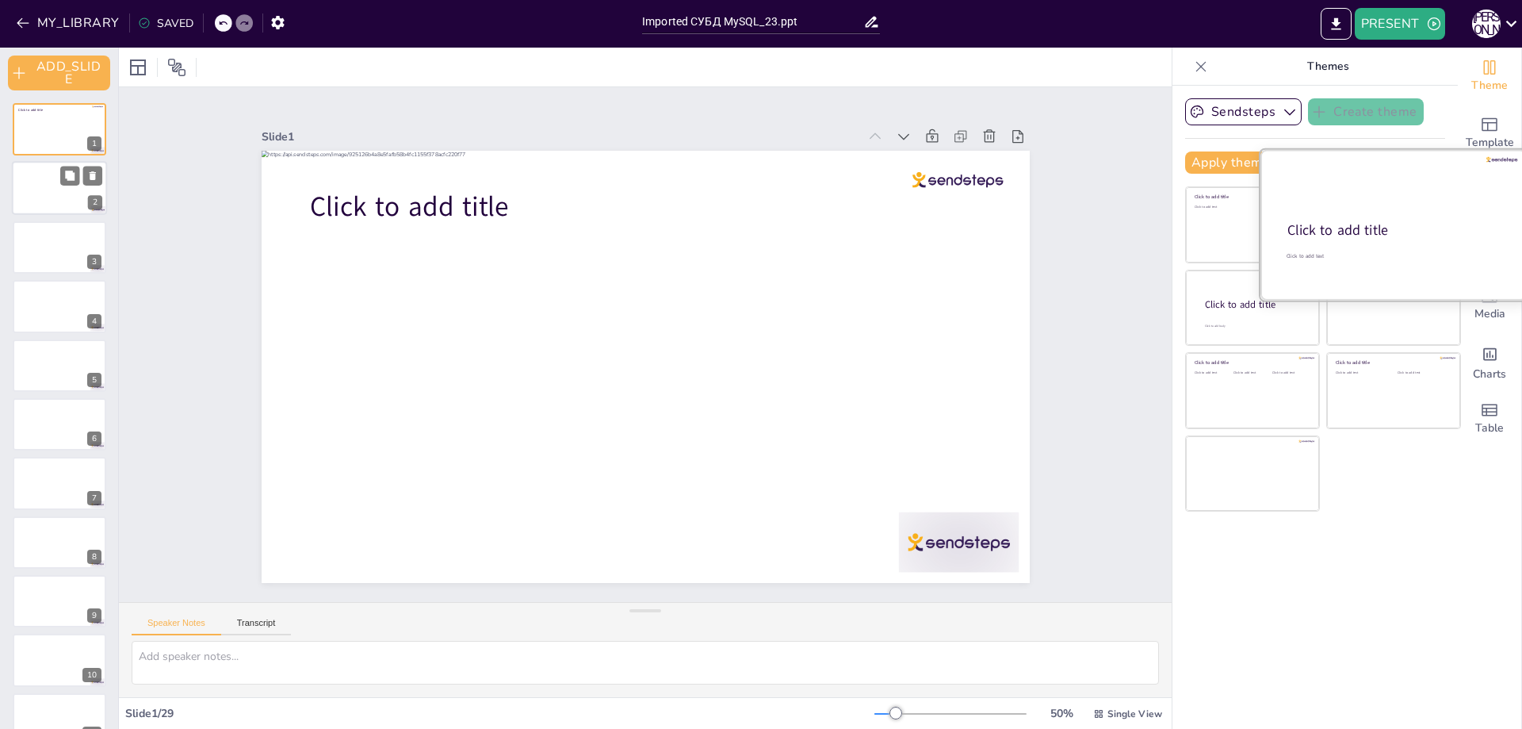
click at [1413, 228] on div "Click to add title" at bounding box center [1393, 230] width 210 height 19
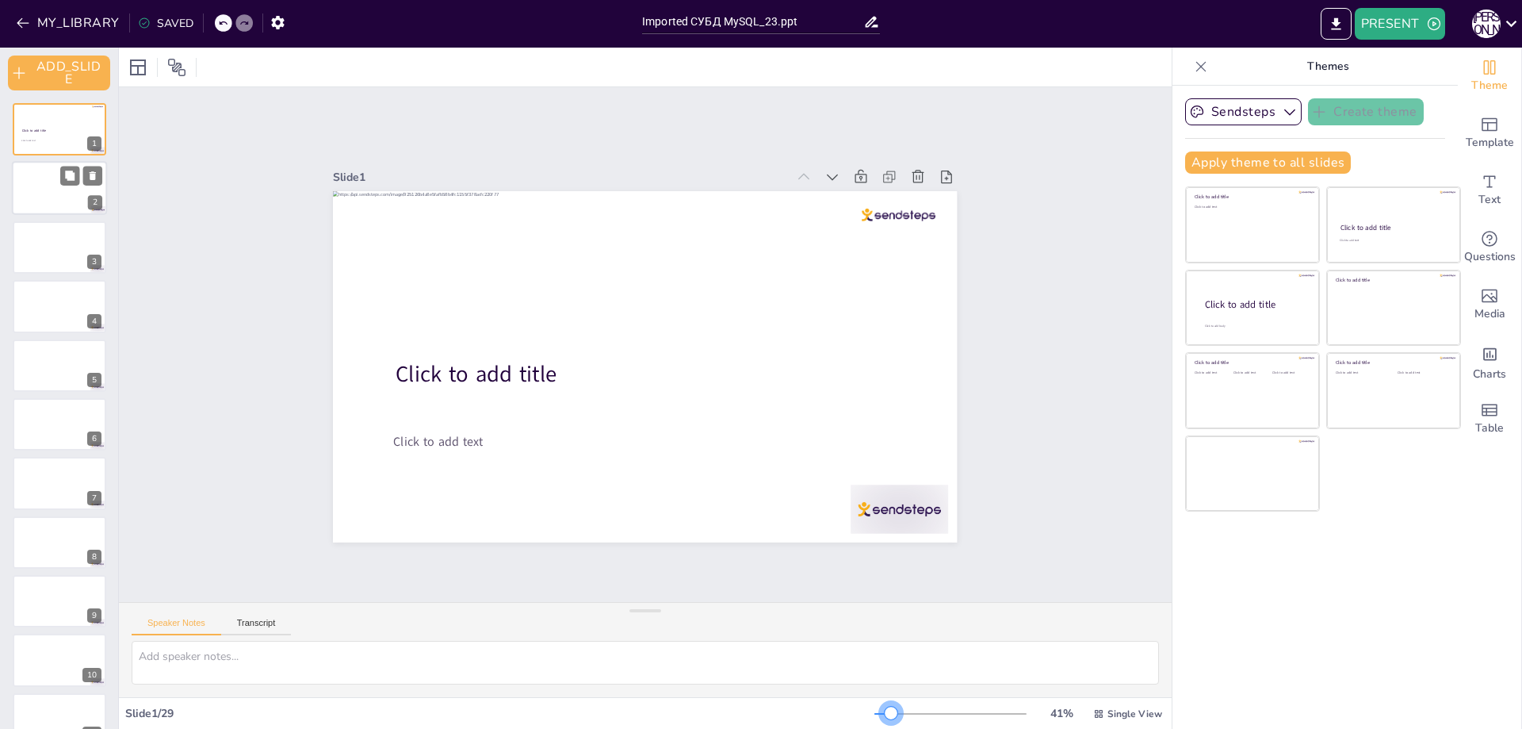
drag, startPoint x: 889, startPoint y: 716, endPoint x: 880, endPoint y: 718, distance: 9.0
click at [885, 718] on div at bounding box center [891, 713] width 13 height 13
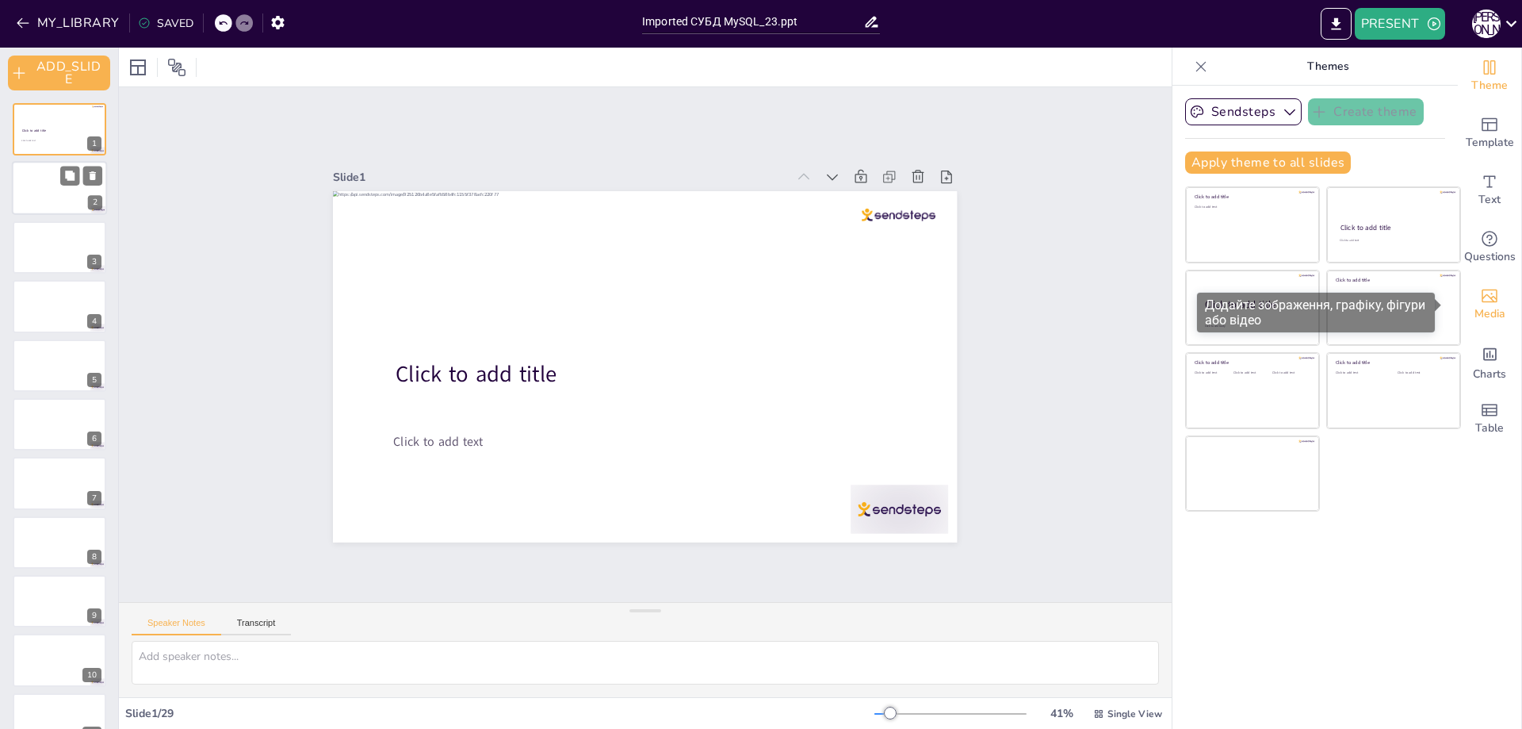
click at [1484, 303] on icon "Add images, graphics, shapes or video" at bounding box center [1489, 295] width 19 height 19
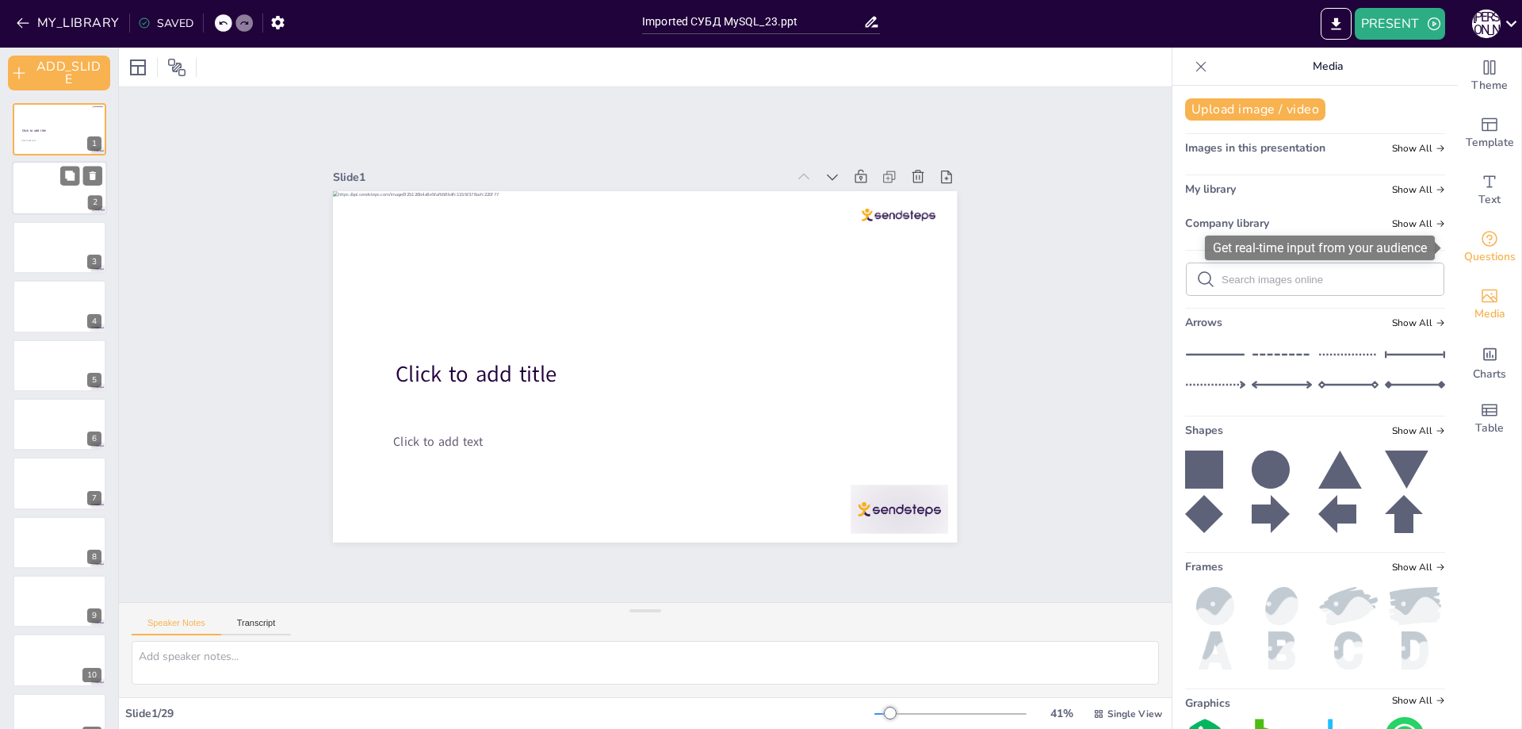
click at [1483, 224] on div "Questions" at bounding box center [1489, 247] width 63 height 57
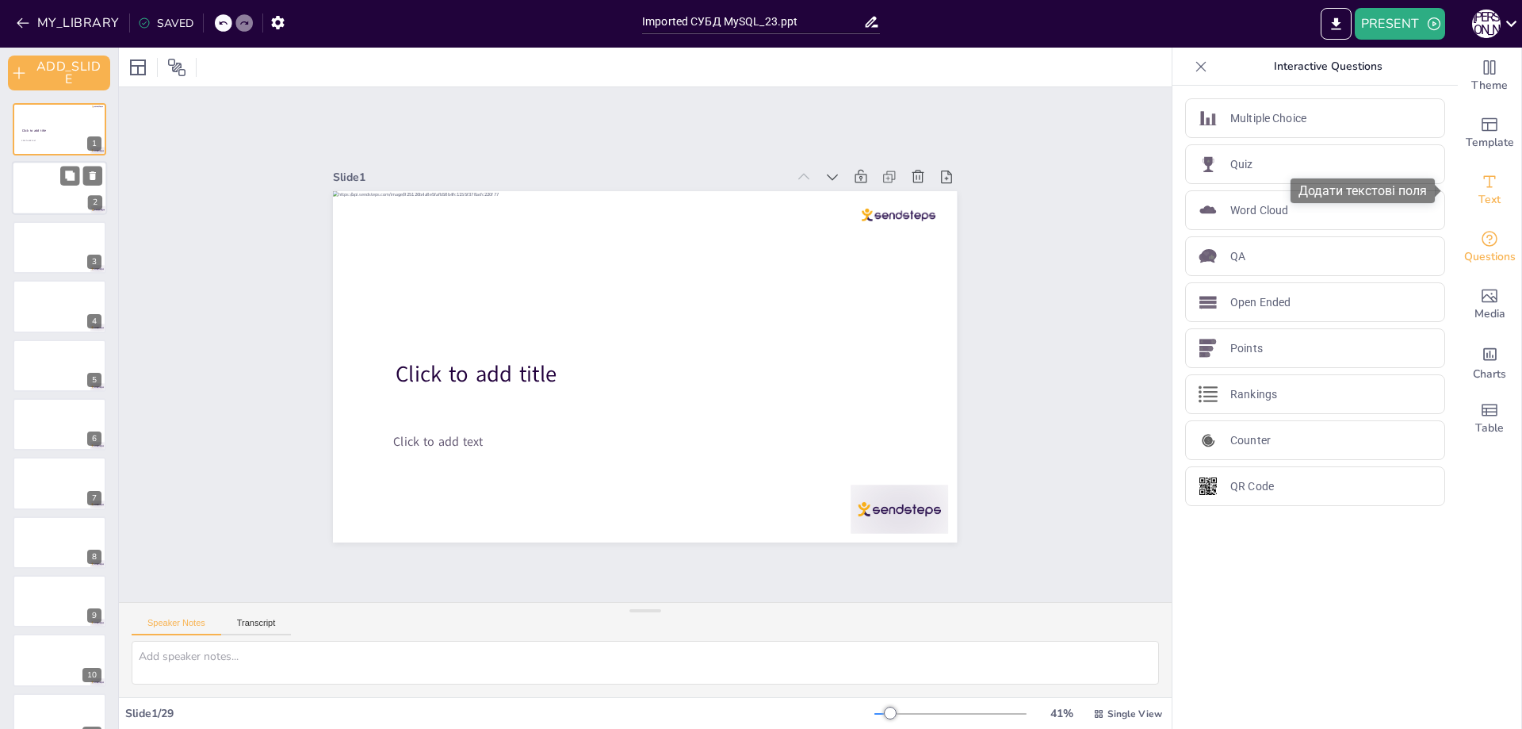
click at [1485, 192] on span "Text" at bounding box center [1490, 199] width 22 height 17
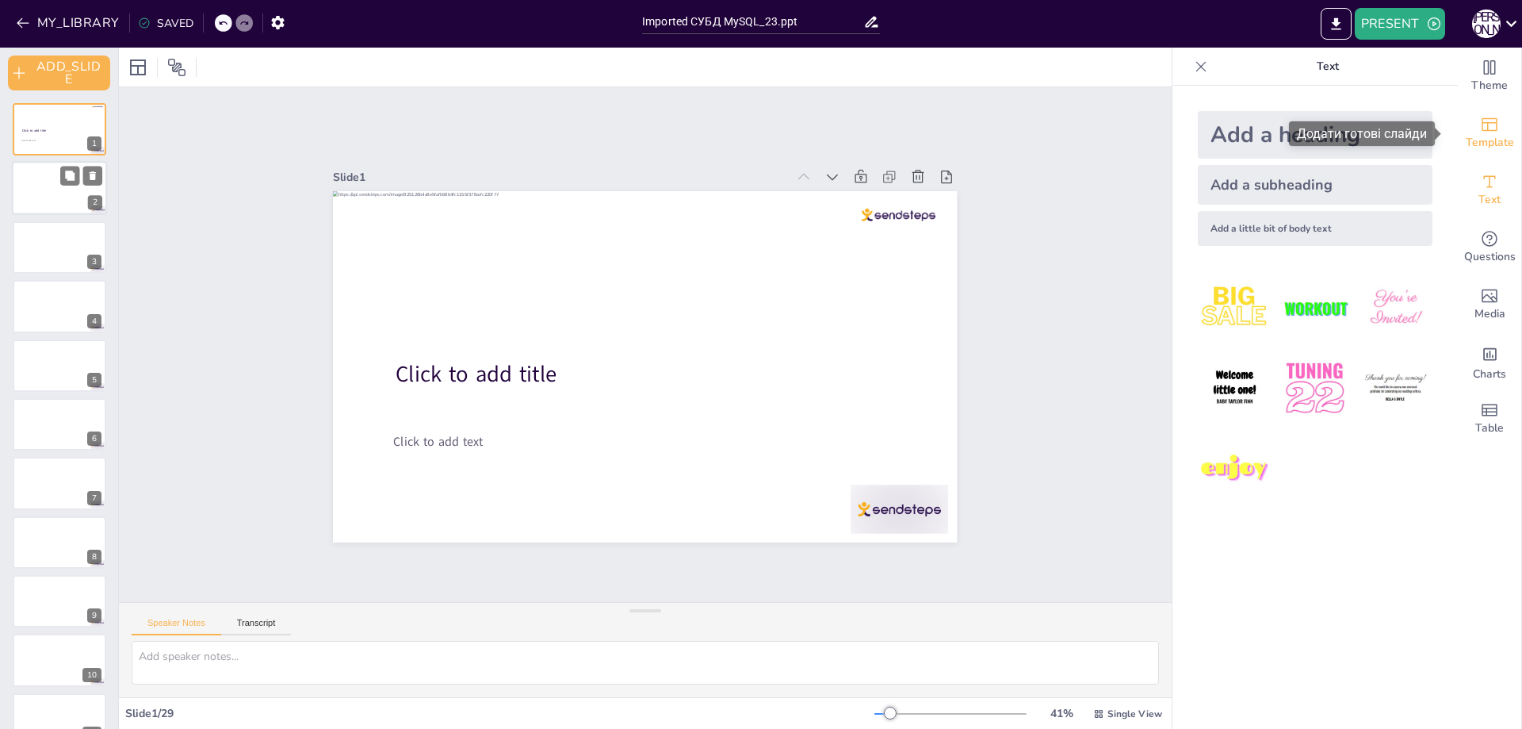
click at [1480, 150] on span "Template" at bounding box center [1490, 142] width 48 height 17
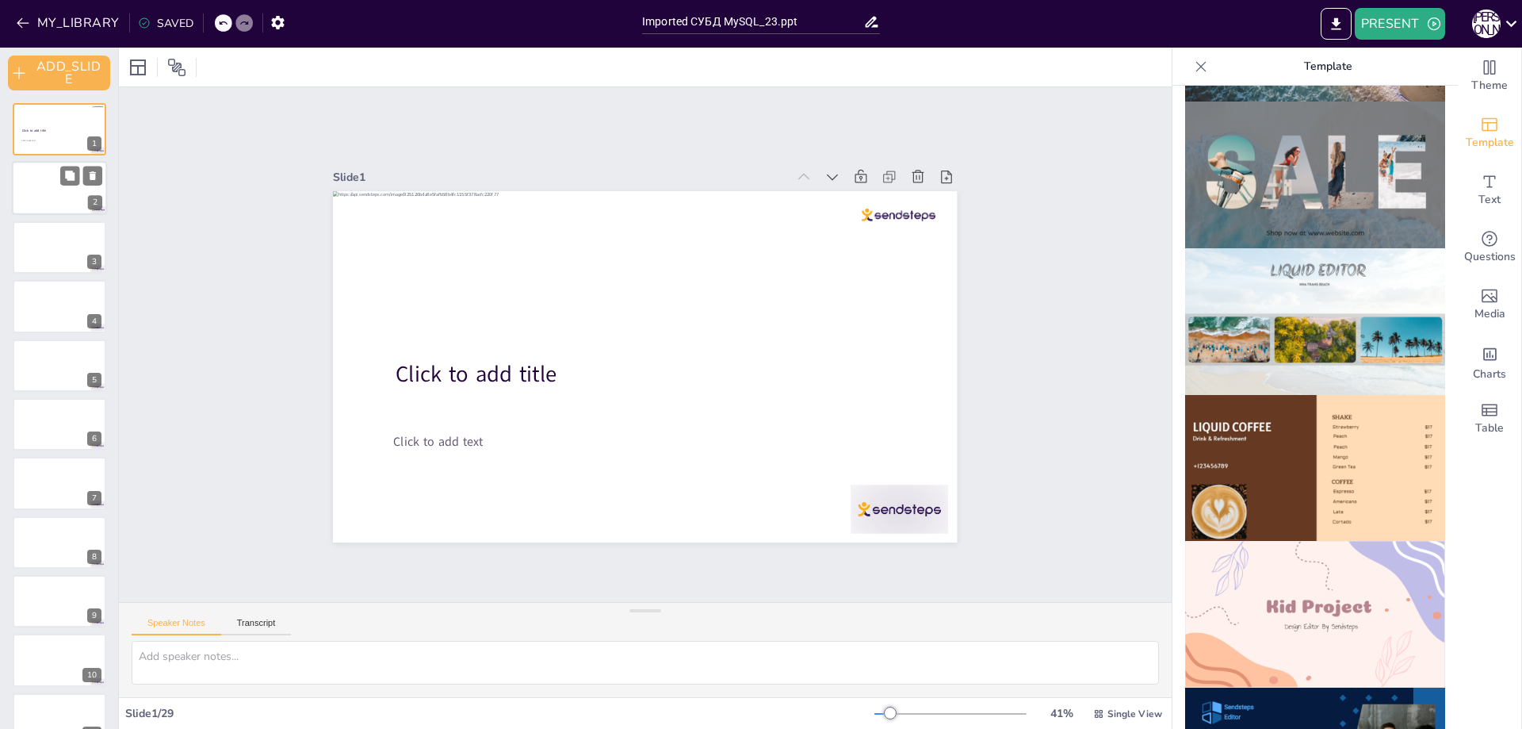
scroll to position [714, 0]
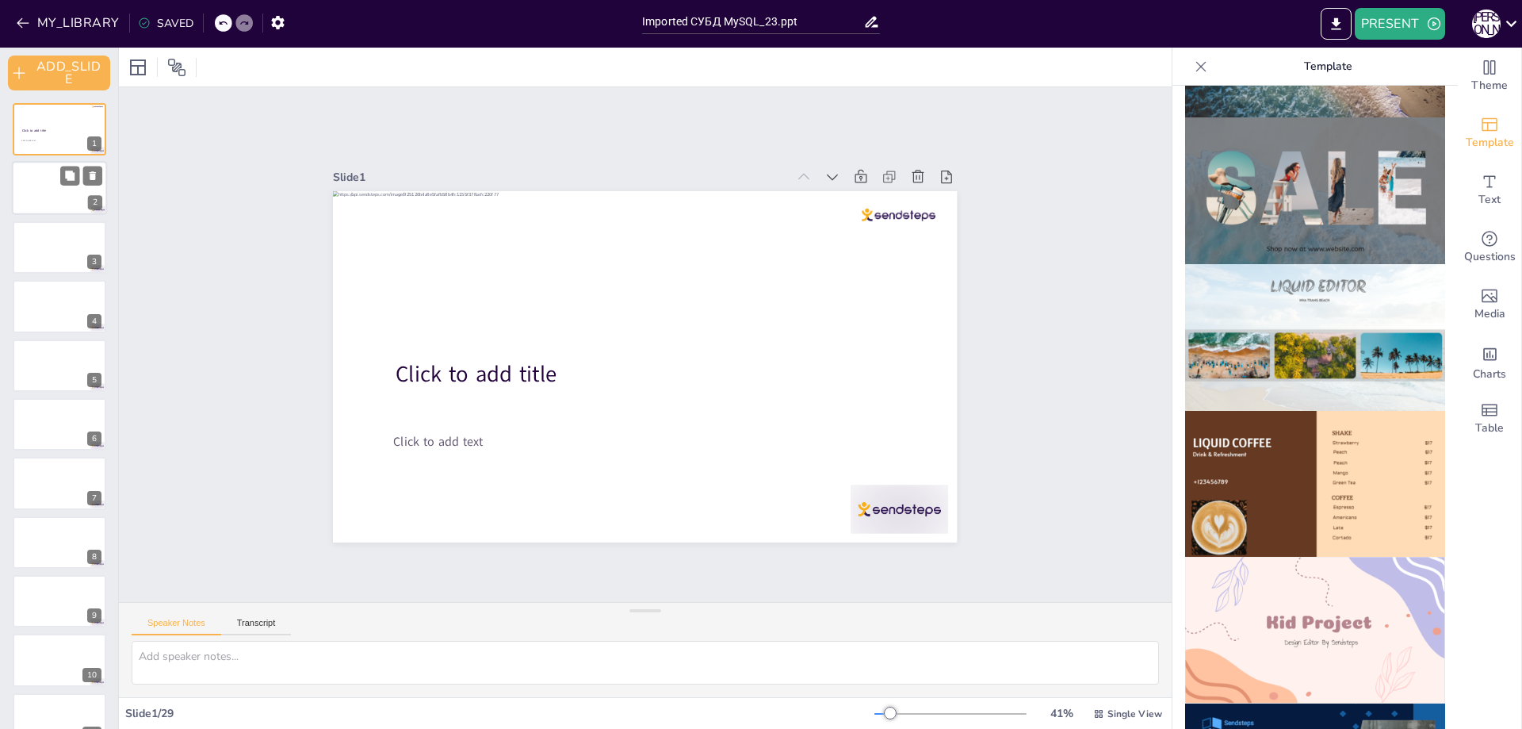
click at [1278, 339] on img at bounding box center [1315, 337] width 260 height 147
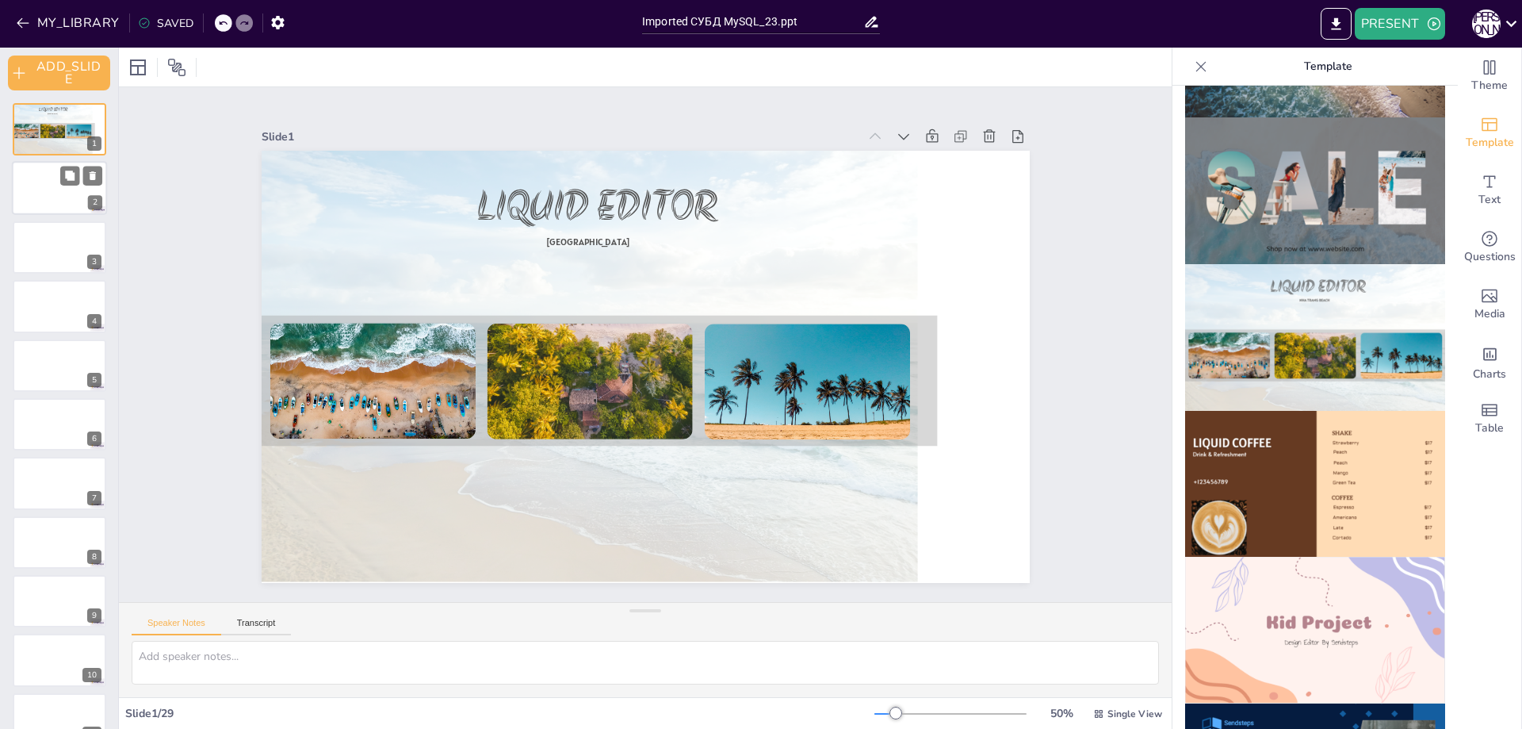
click at [1270, 480] on img at bounding box center [1315, 484] width 260 height 147
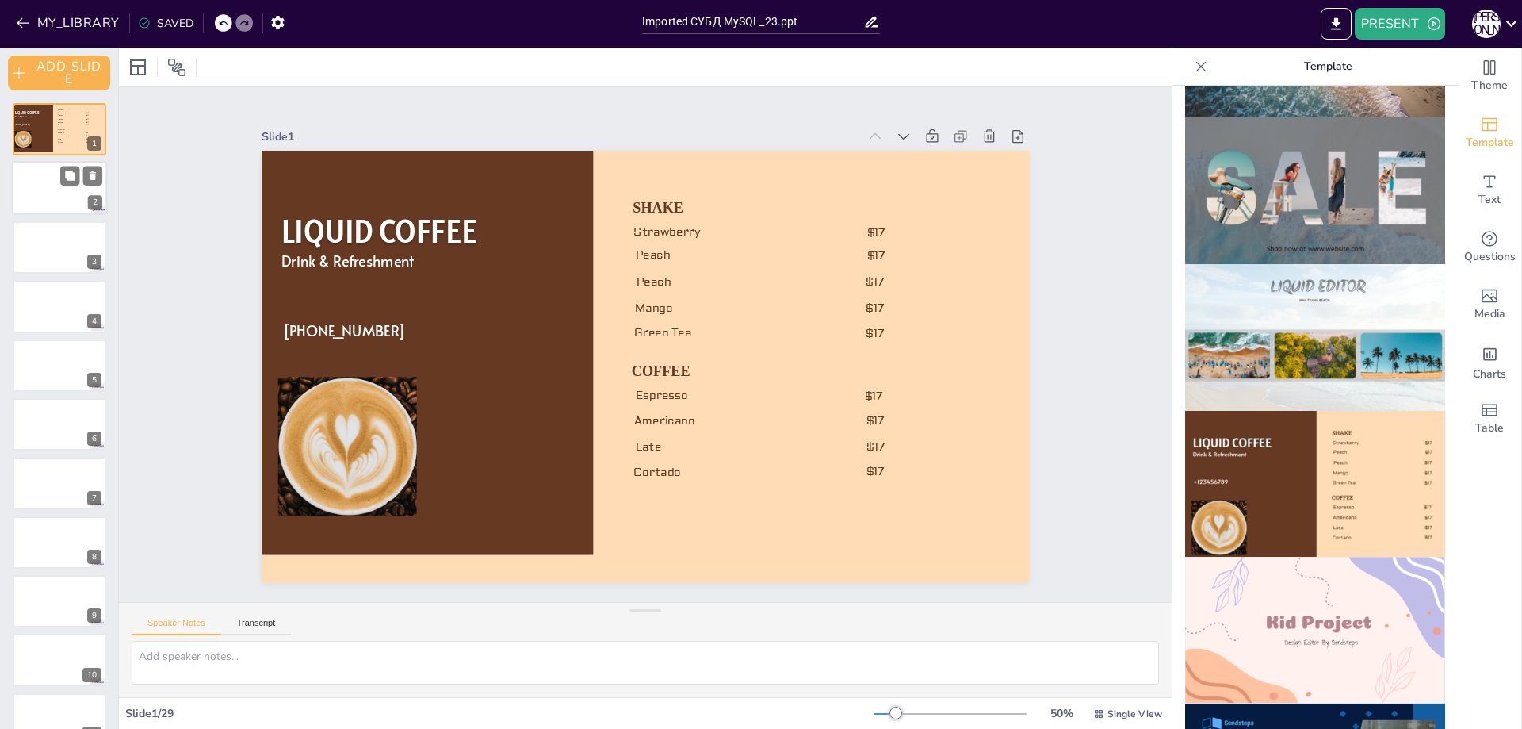
click at [1263, 576] on img at bounding box center [1315, 630] width 260 height 147
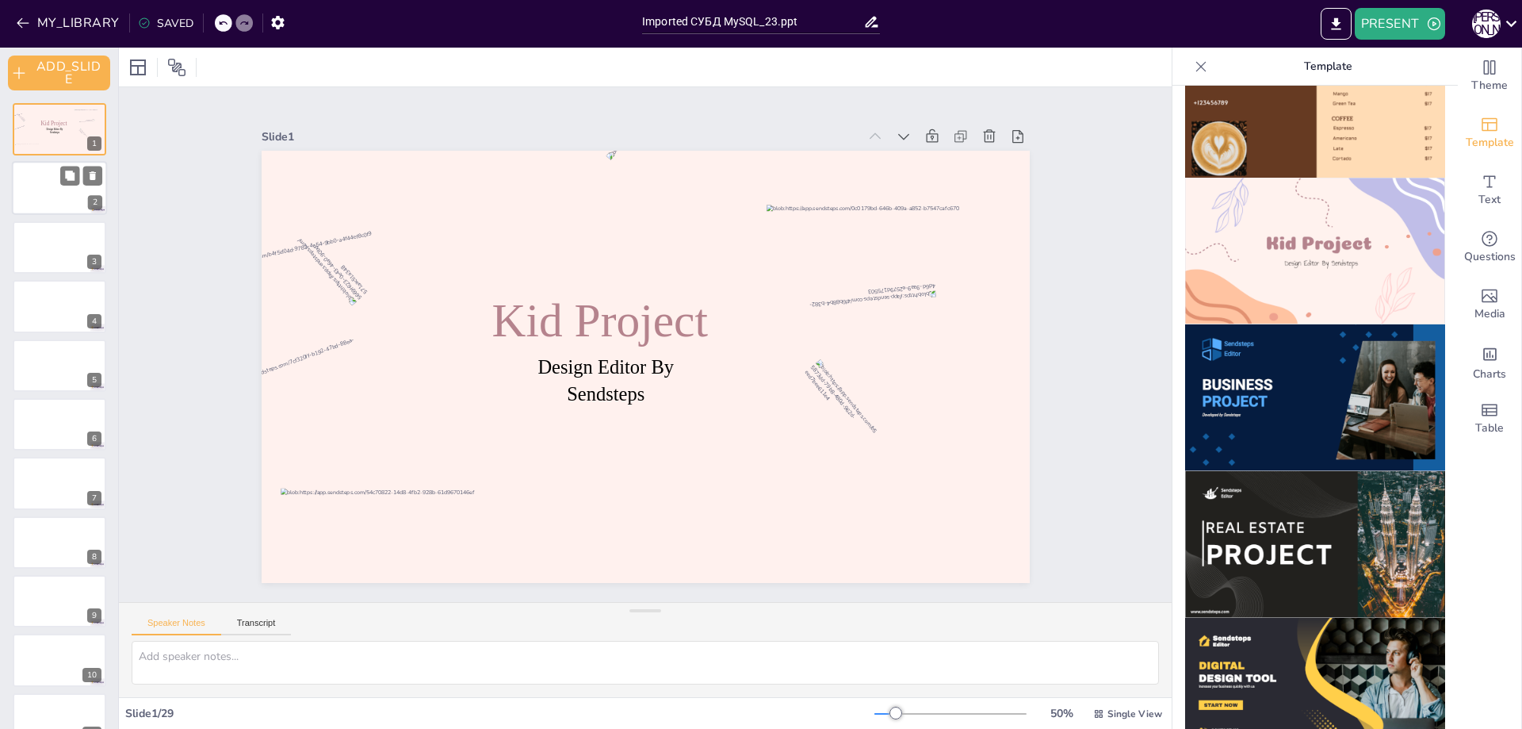
scroll to position [975, 0]
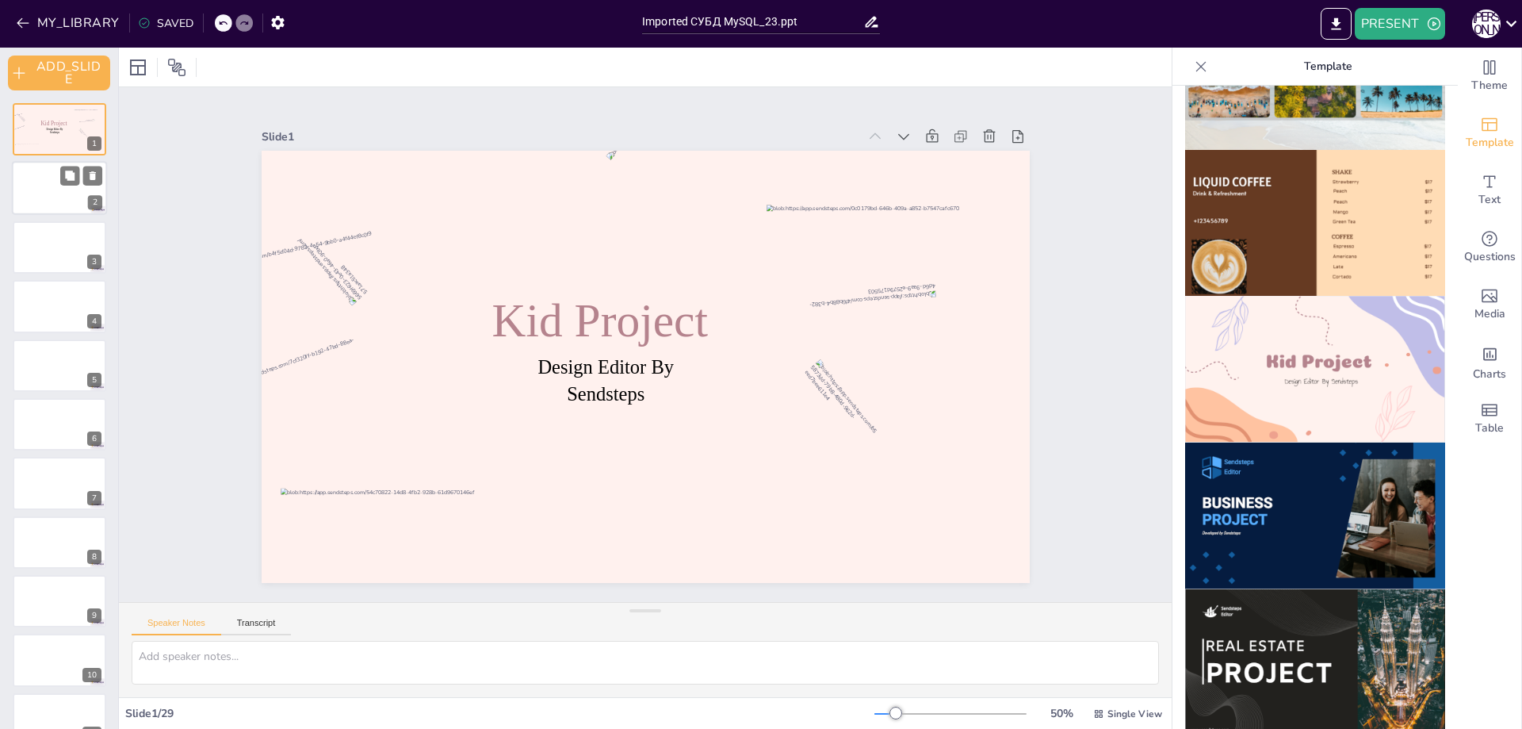
click at [1288, 619] on img at bounding box center [1315, 662] width 260 height 147
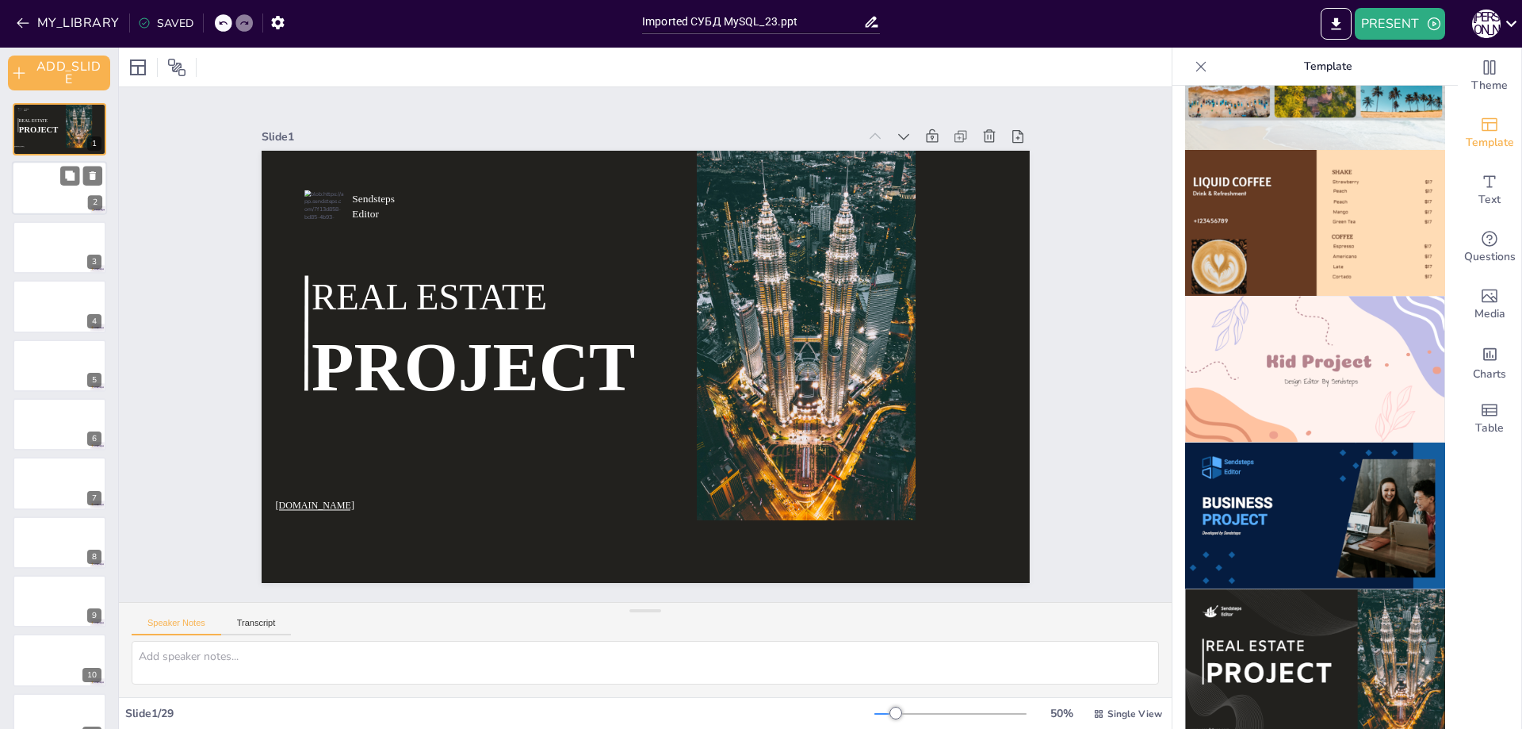
click at [1193, 66] on icon at bounding box center [1201, 67] width 16 height 16
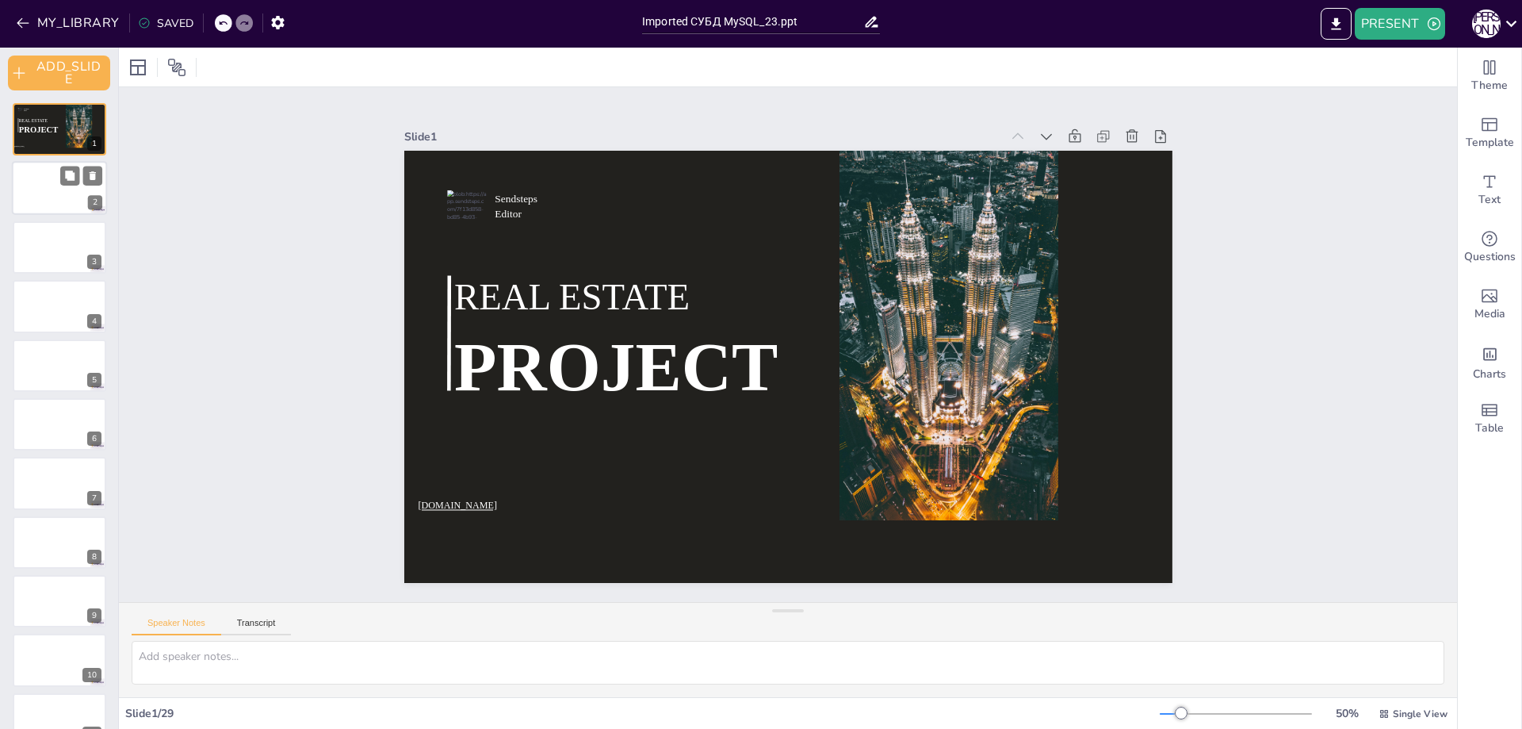
click at [219, 24] on icon at bounding box center [223, 23] width 8 height 4
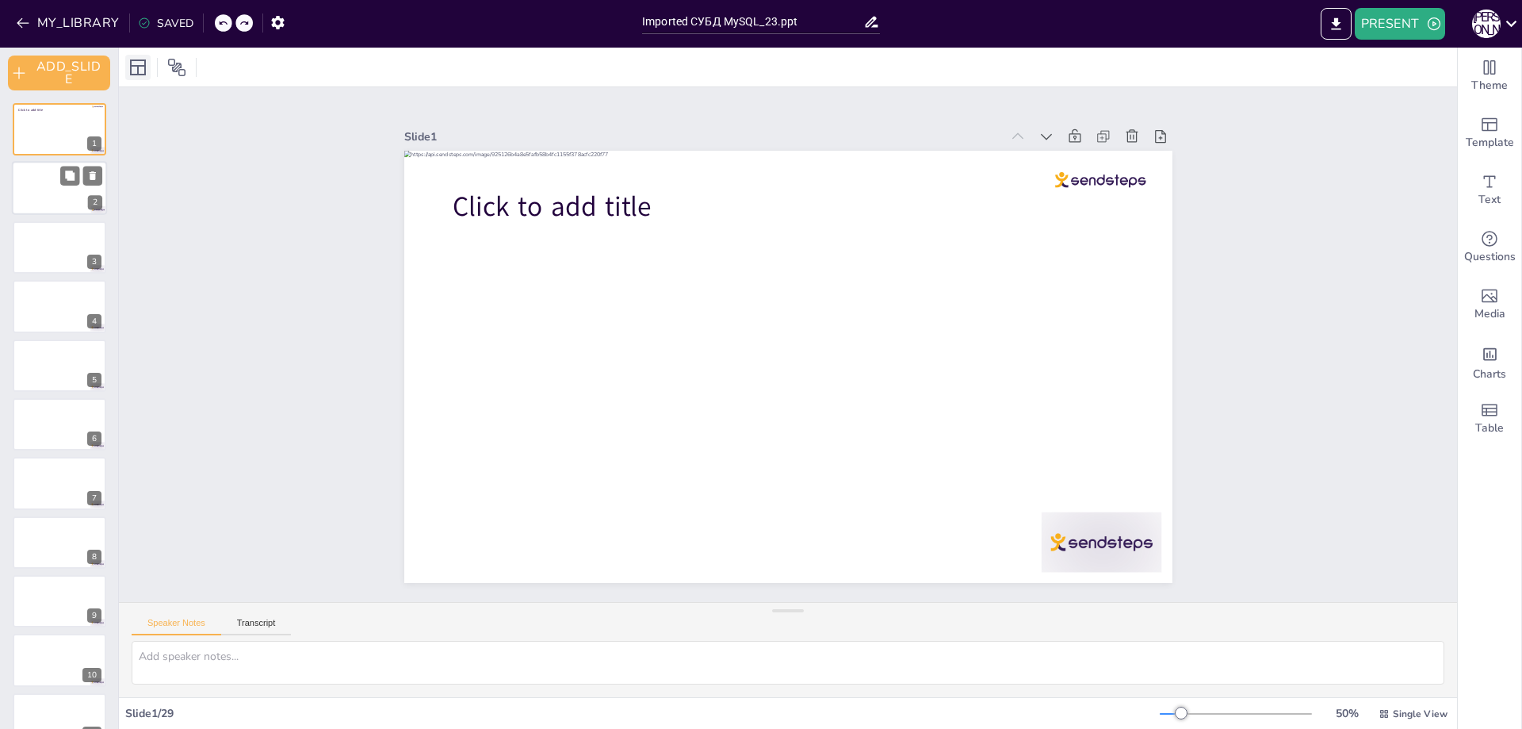
click at [148, 63] on div at bounding box center [137, 67] width 25 height 25
click at [172, 66] on icon at bounding box center [176, 67] width 19 height 19
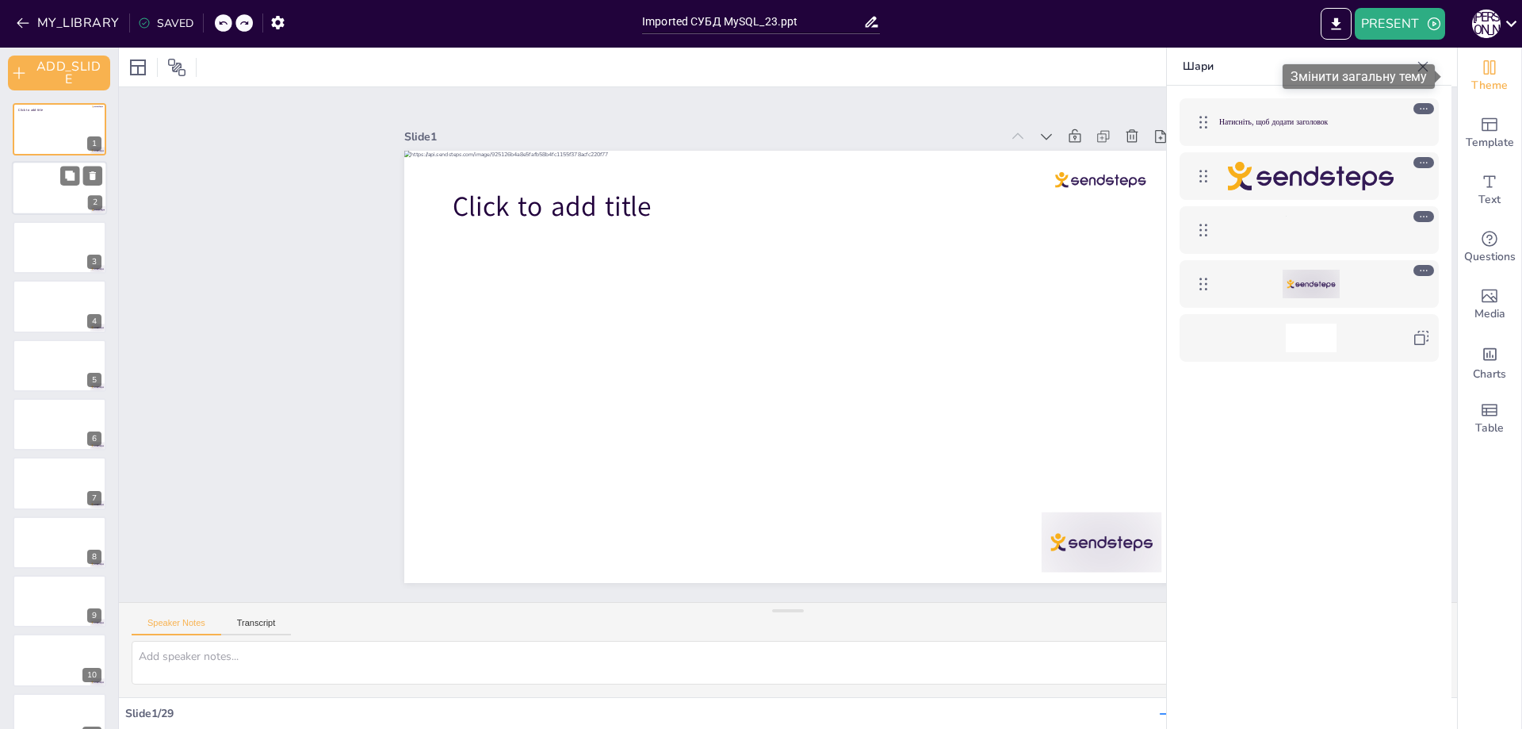
click at [1478, 78] on span "Theme" at bounding box center [1490, 85] width 36 height 17
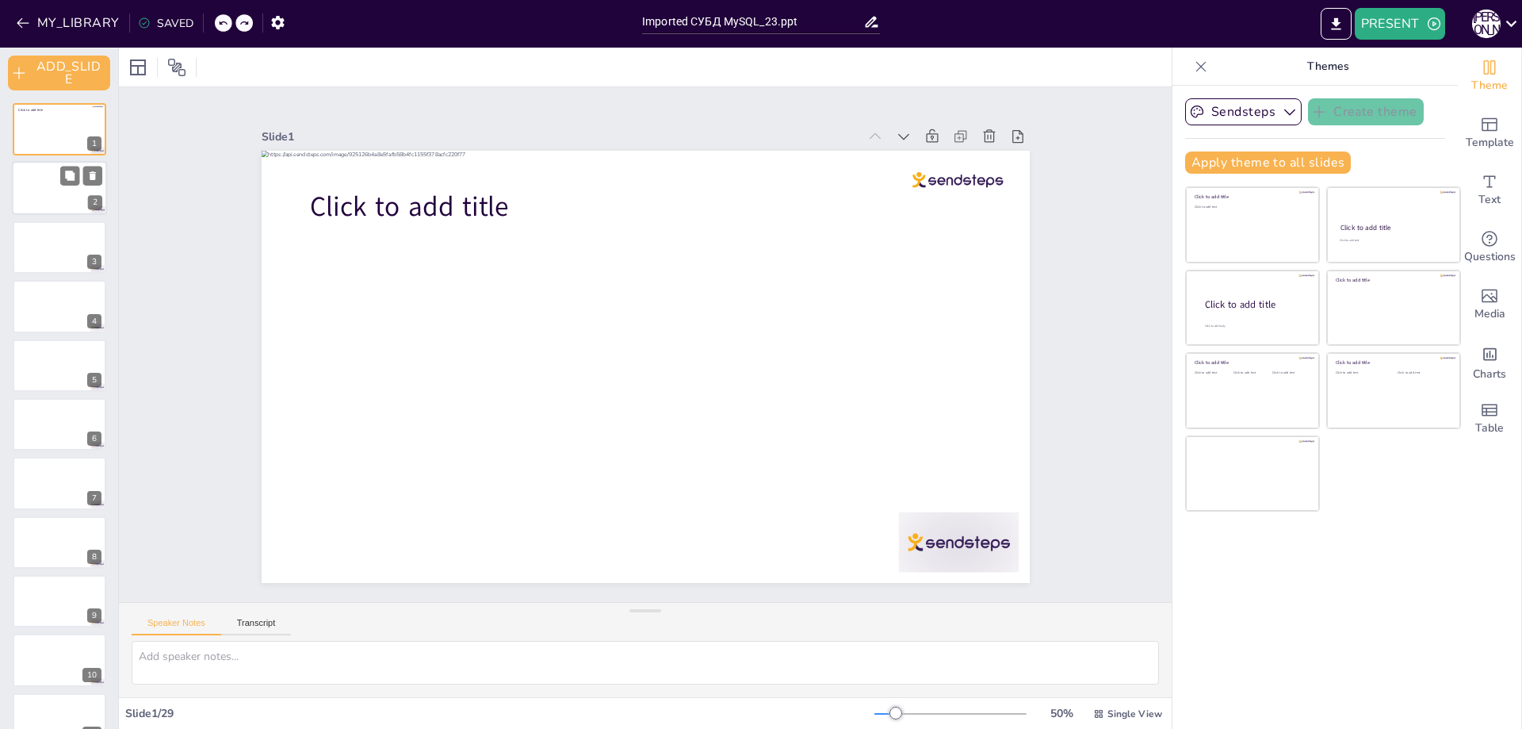
click at [1327, 62] on p "Themes" at bounding box center [1328, 67] width 228 height 38
click at [1519, 23] on icon at bounding box center [1511, 23] width 21 height 21
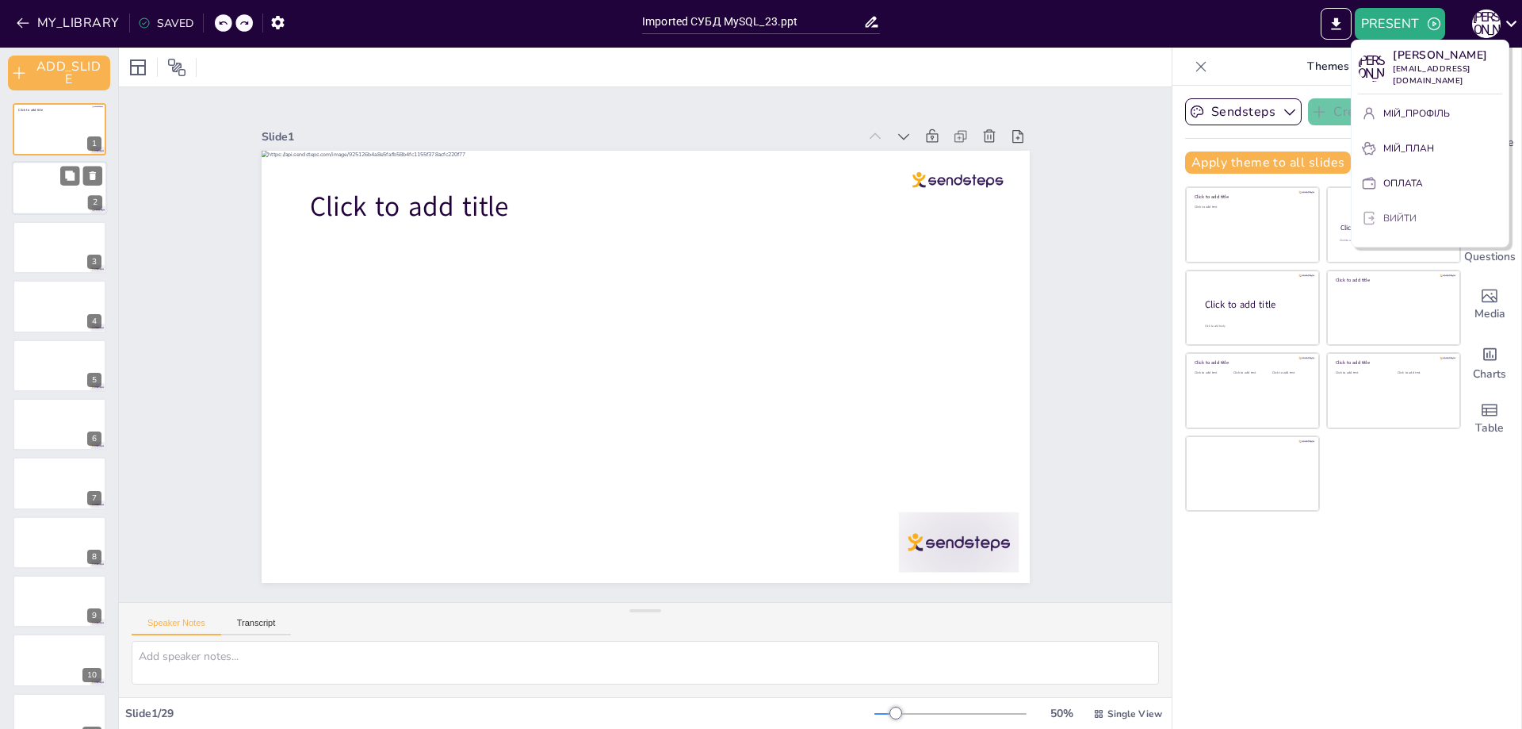
click at [1400, 224] on font "ВИЙТИ" at bounding box center [1400, 218] width 33 height 13
